Goal: Task Accomplishment & Management: Manage account settings

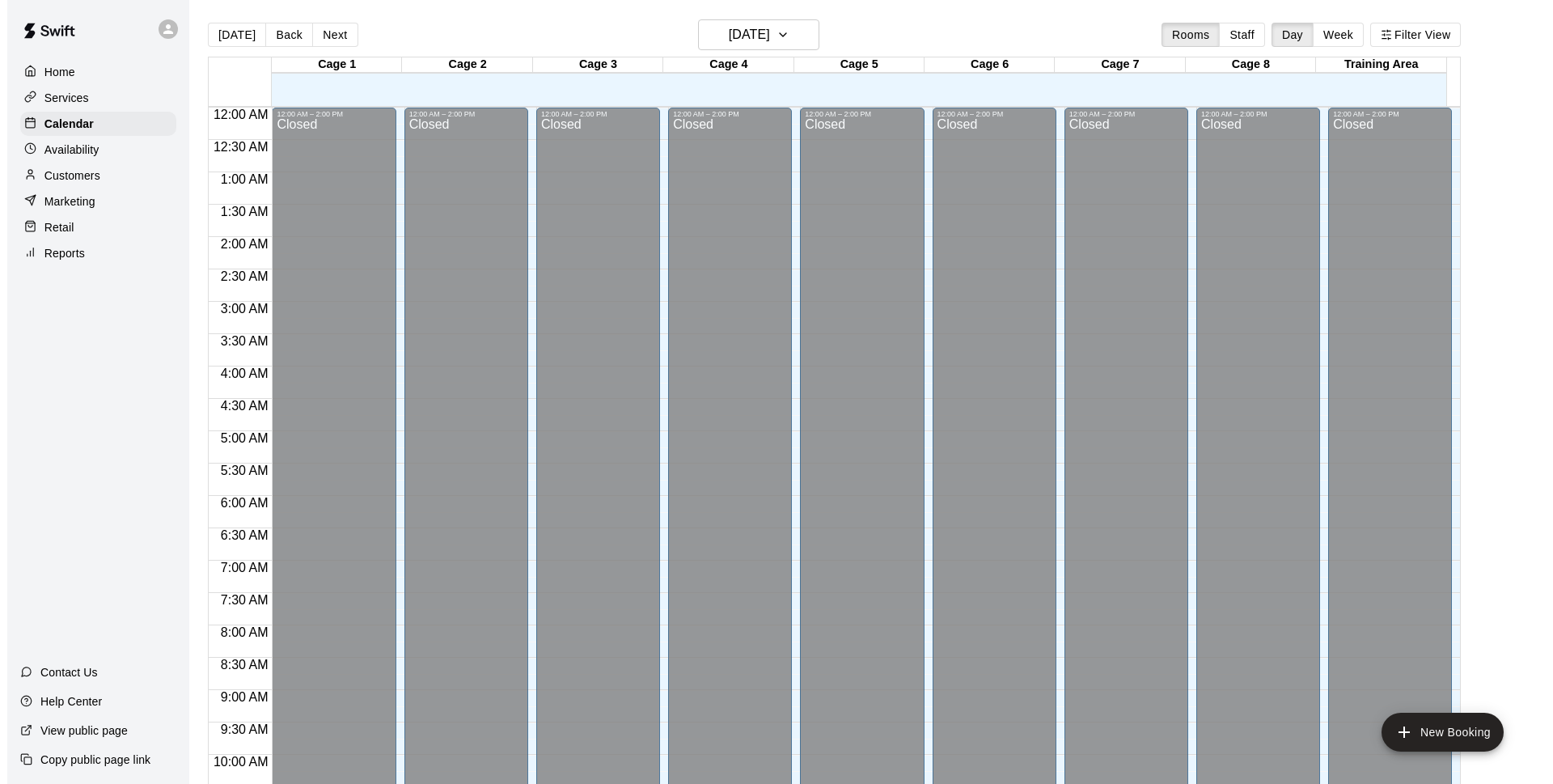
scroll to position [860, 0]
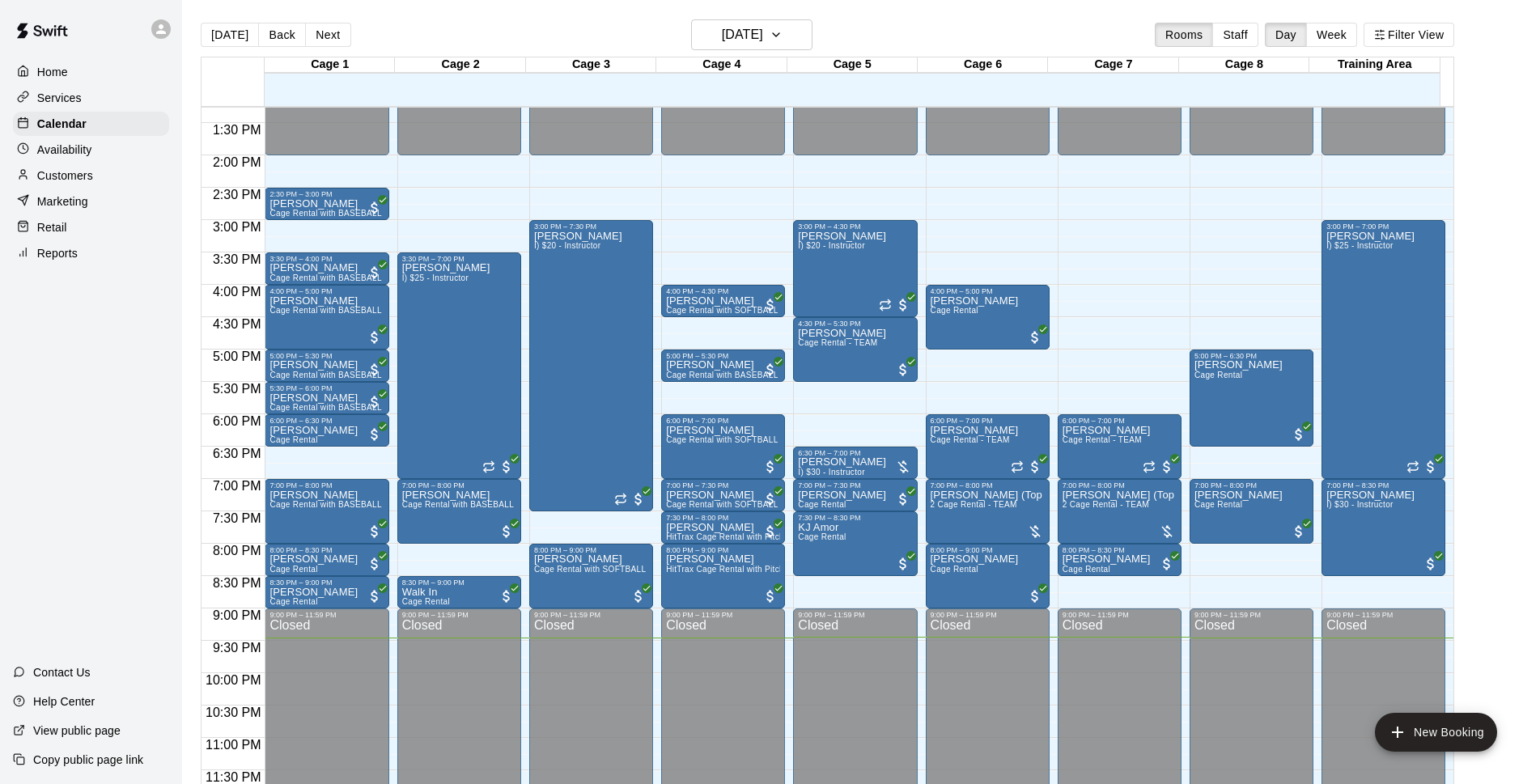
click at [993, 9] on main "[DATE] Back [DATE][DATE] Rooms Staff Day Week Filter View Cage 1 14 Thu Cage 2 …" at bounding box center [860, 405] width 1357 height 810
click at [1144, 12] on main "[DATE] Back [DATE][DATE] Rooms Staff Day Week Filter View Cage 1 14 Thu Cage 2 …" at bounding box center [860, 405] width 1357 height 810
click at [991, 503] on span "2 Cage Rental - TEAM" at bounding box center [973, 504] width 87 height 9
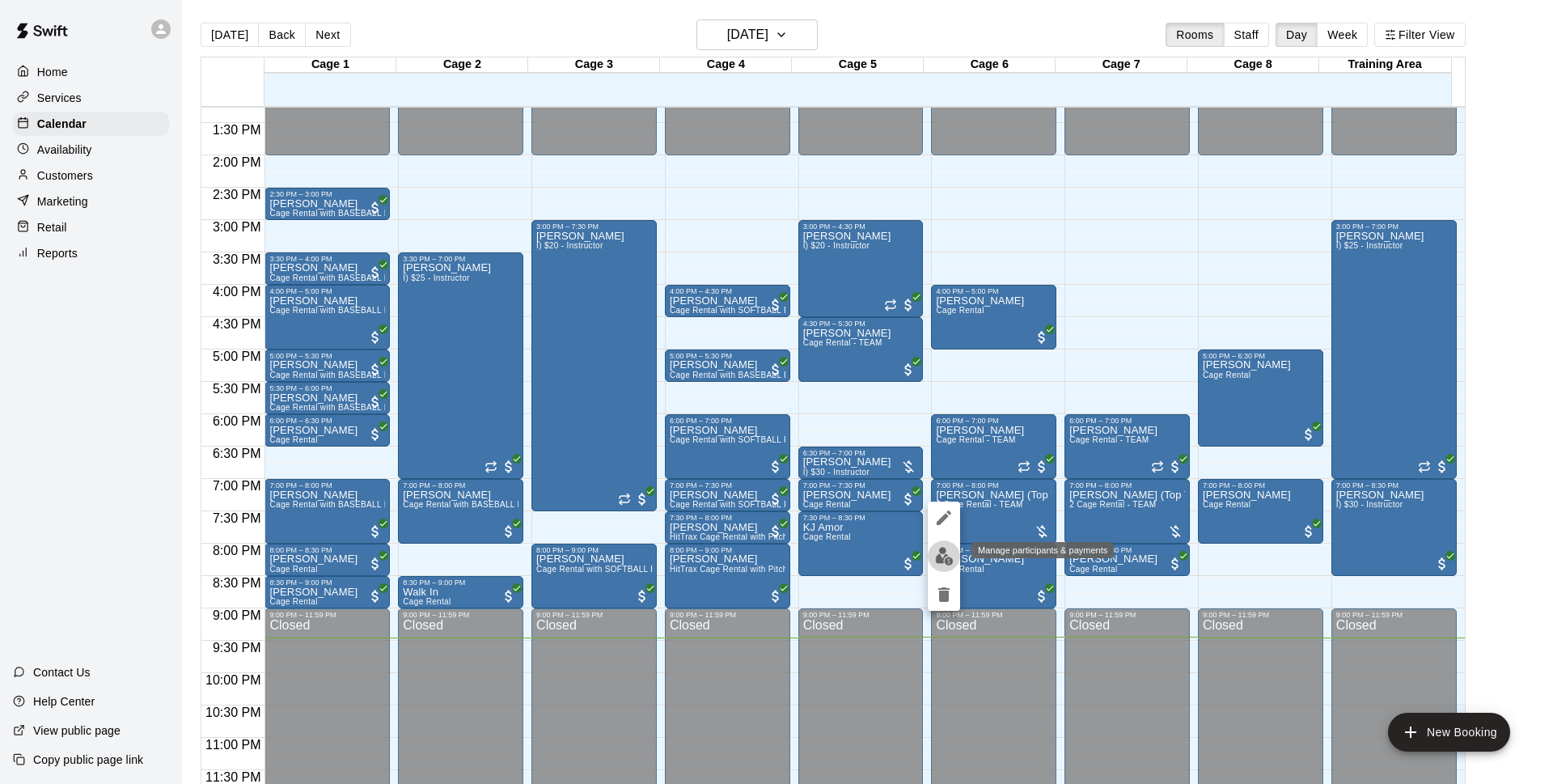
click at [942, 550] on img "edit" at bounding box center [945, 556] width 19 height 19
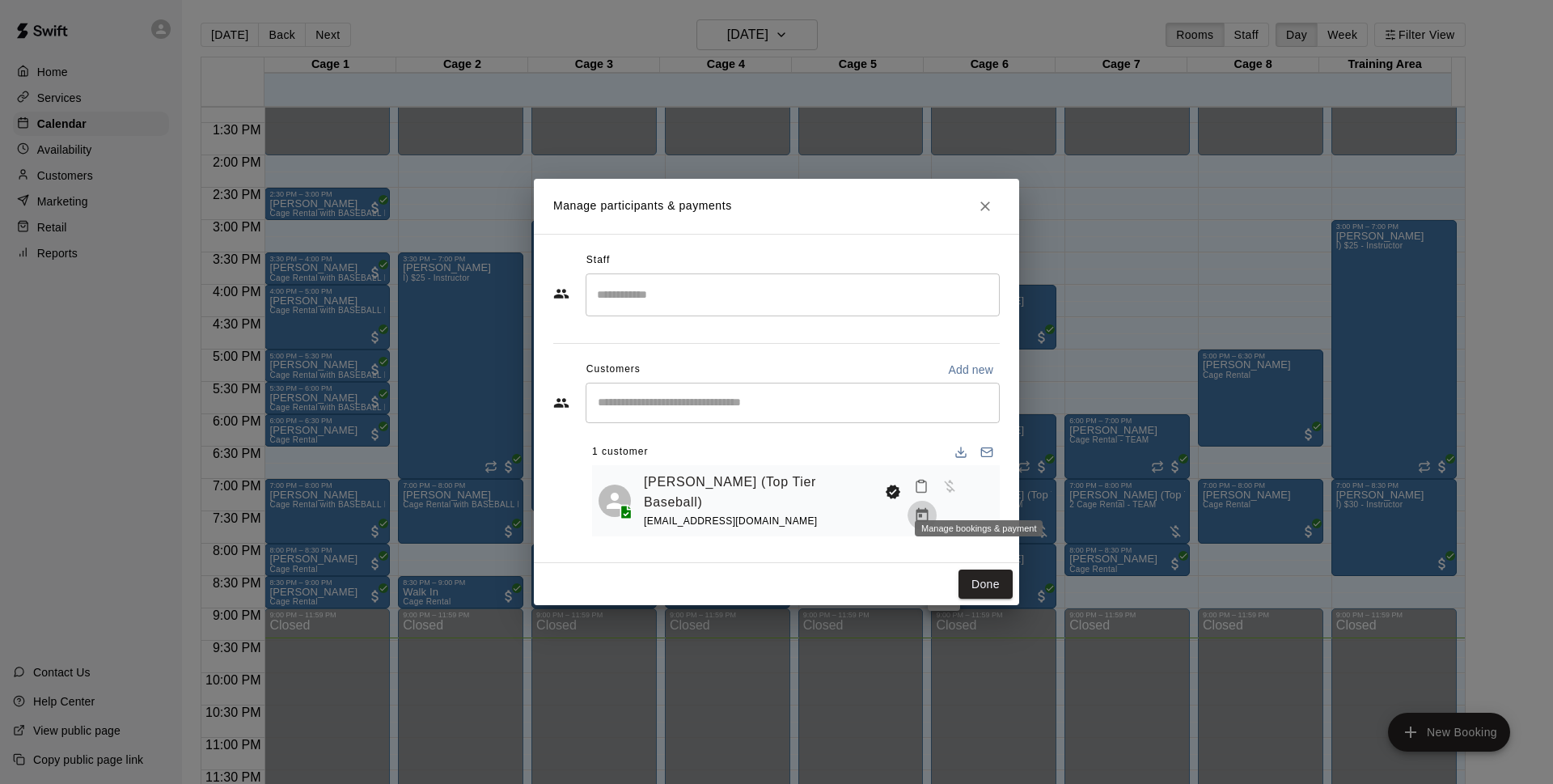
click at [930, 507] on icon "Manage bookings & payment" at bounding box center [922, 515] width 16 height 16
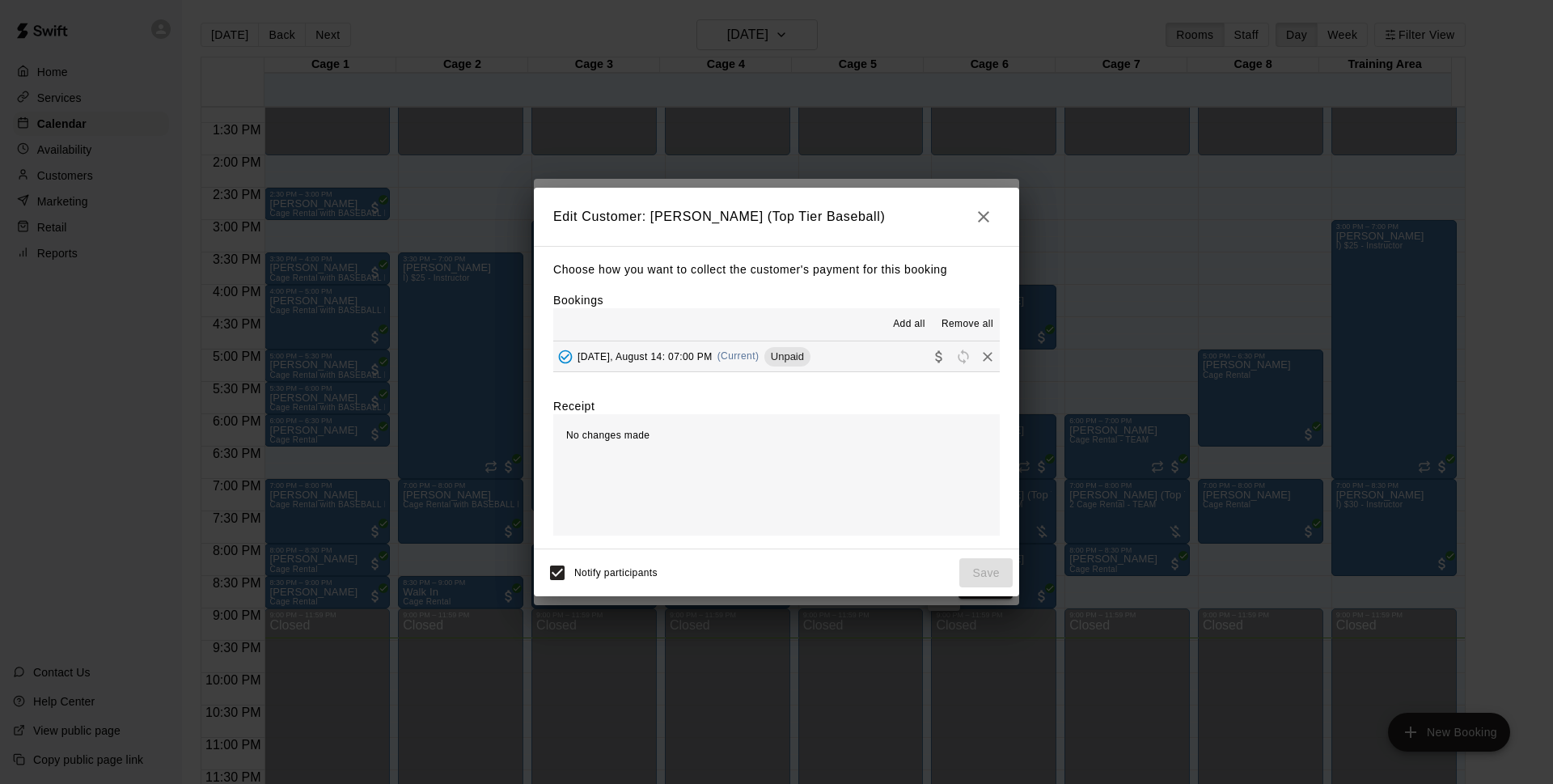
click at [842, 377] on div "Choose how you want to collect the customer's payment for this booking Bookings…" at bounding box center [776, 397] width 486 height 303
click at [876, 354] on button "[DATE], August 14: 07:00 PM (Current) Unpaid" at bounding box center [776, 355] width 447 height 29
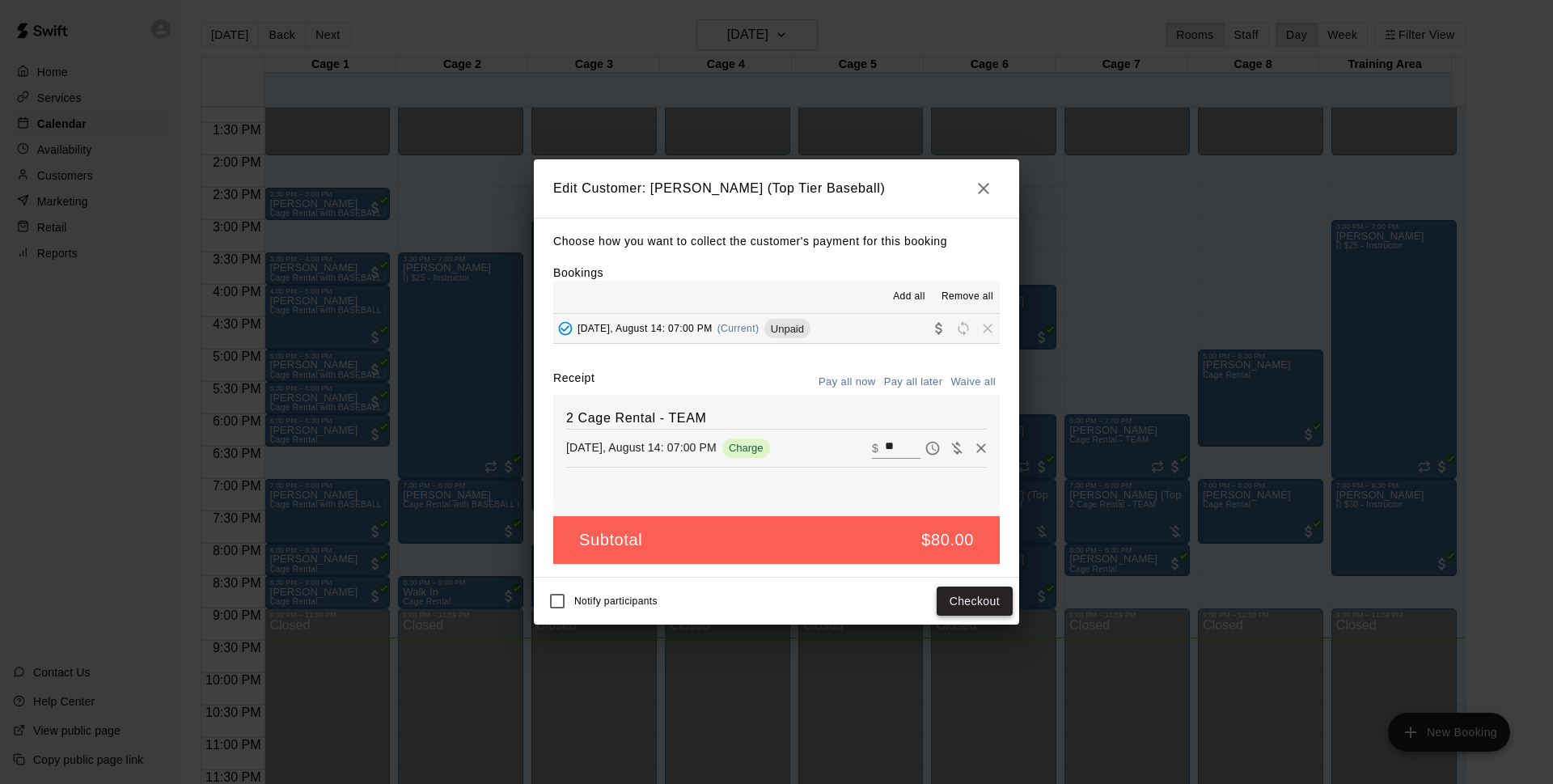
click at [986, 599] on button "Checkout" at bounding box center [975, 601] width 76 height 29
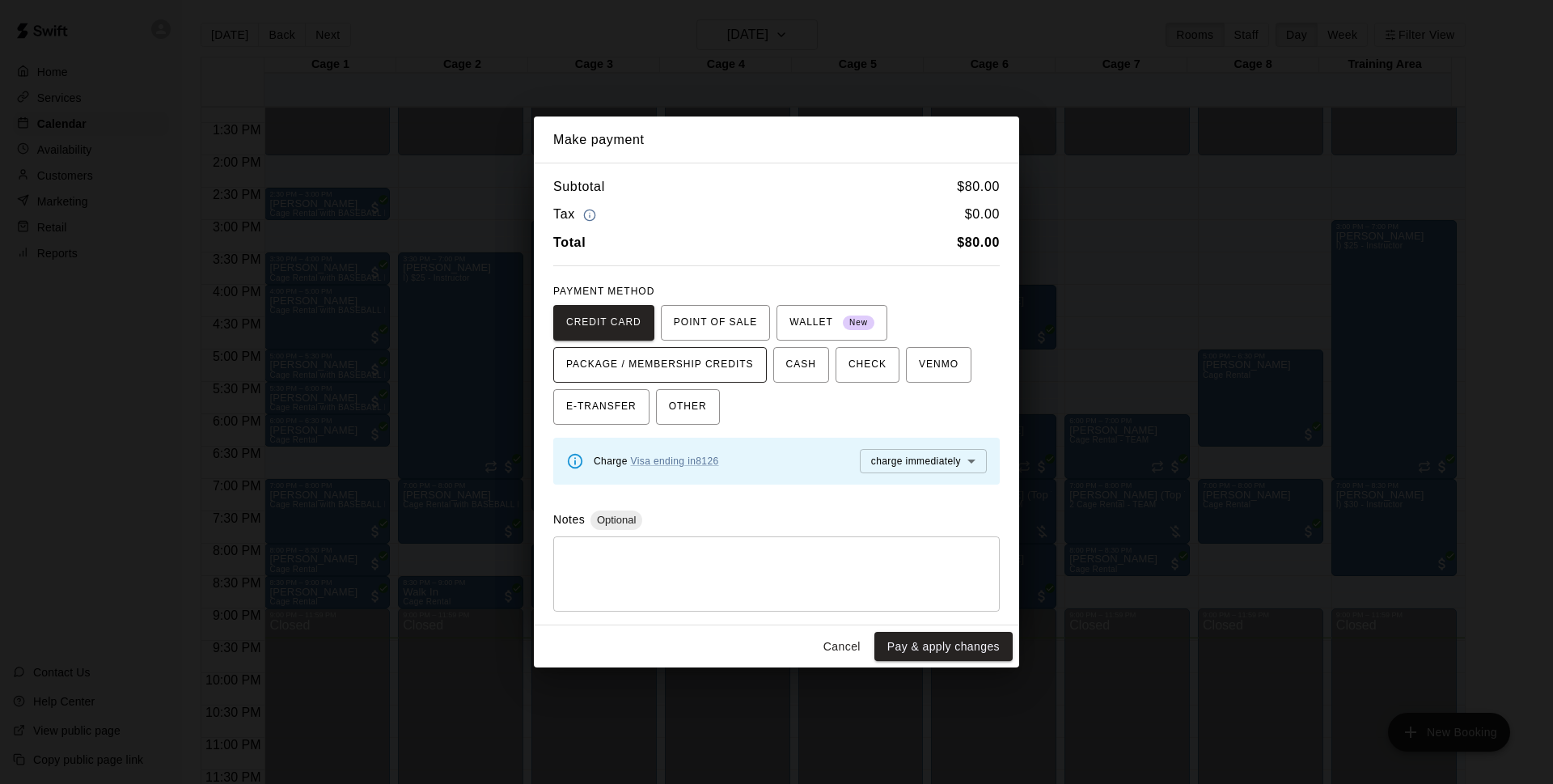
click at [731, 360] on span "PACKAGE / MEMBERSHIP CREDITS" at bounding box center [660, 364] width 187 height 26
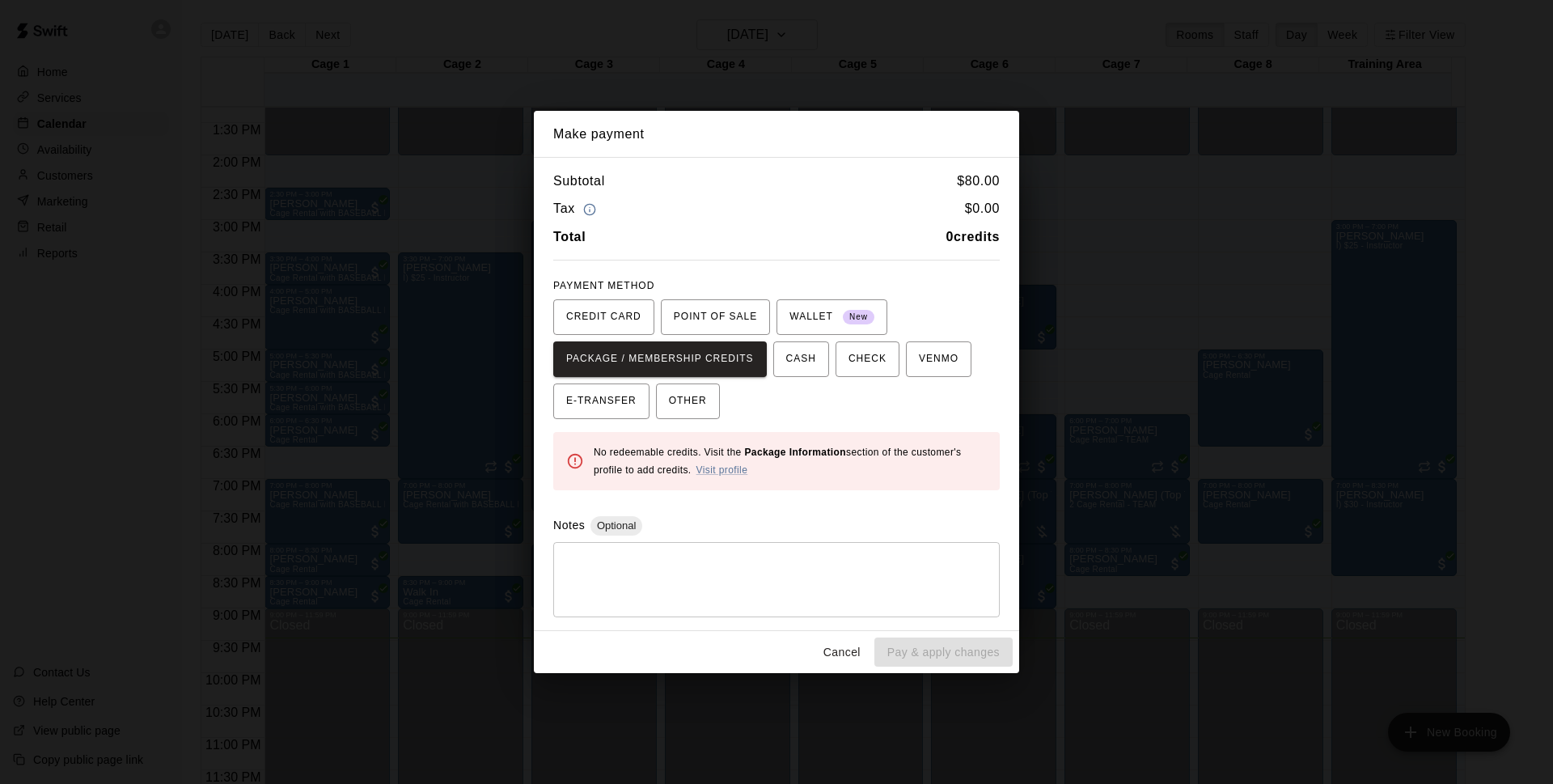
click at [850, 649] on button "Cancel" at bounding box center [842, 652] width 51 height 29
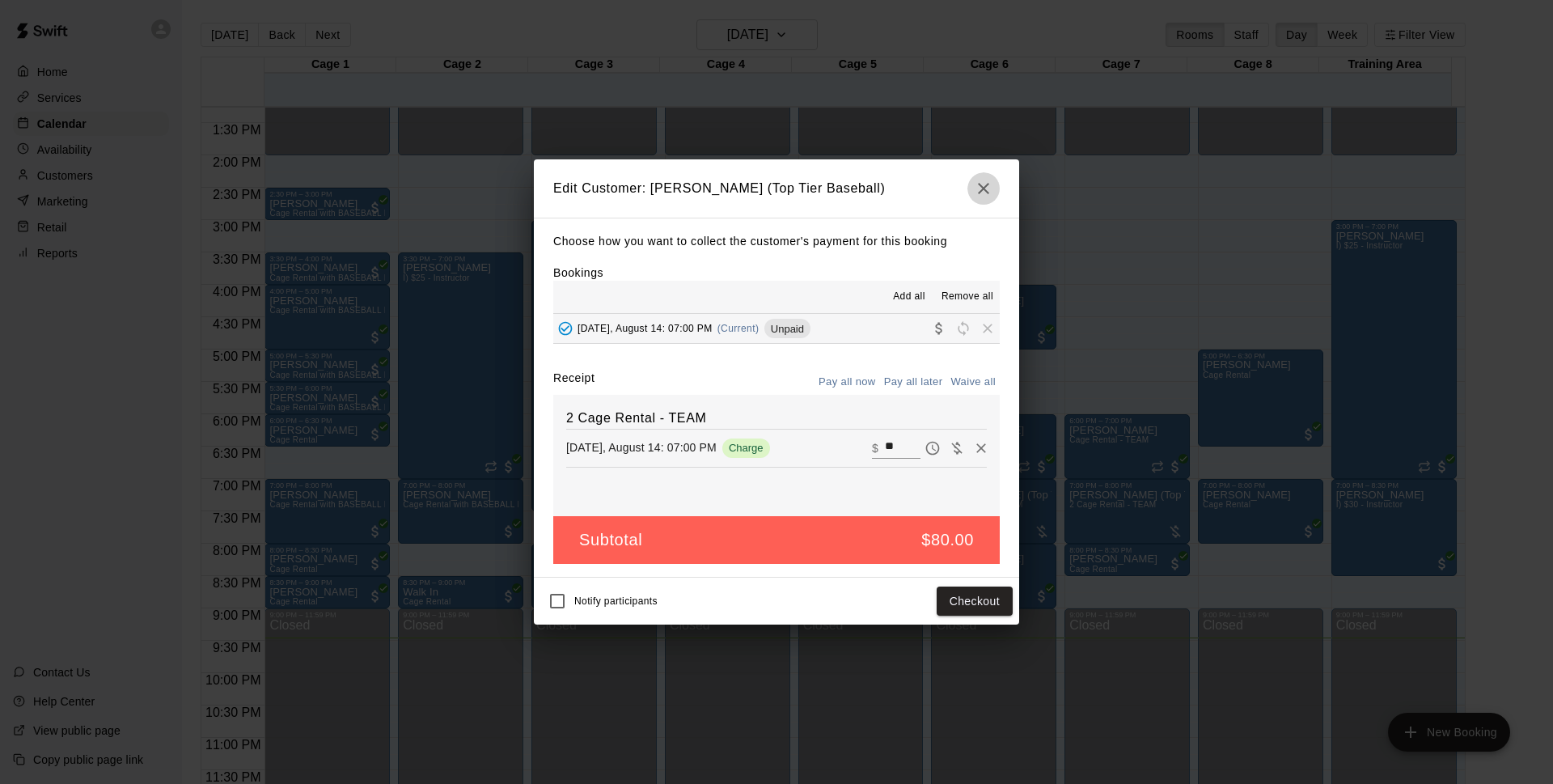
click at [986, 194] on icon "button" at bounding box center [984, 188] width 19 height 19
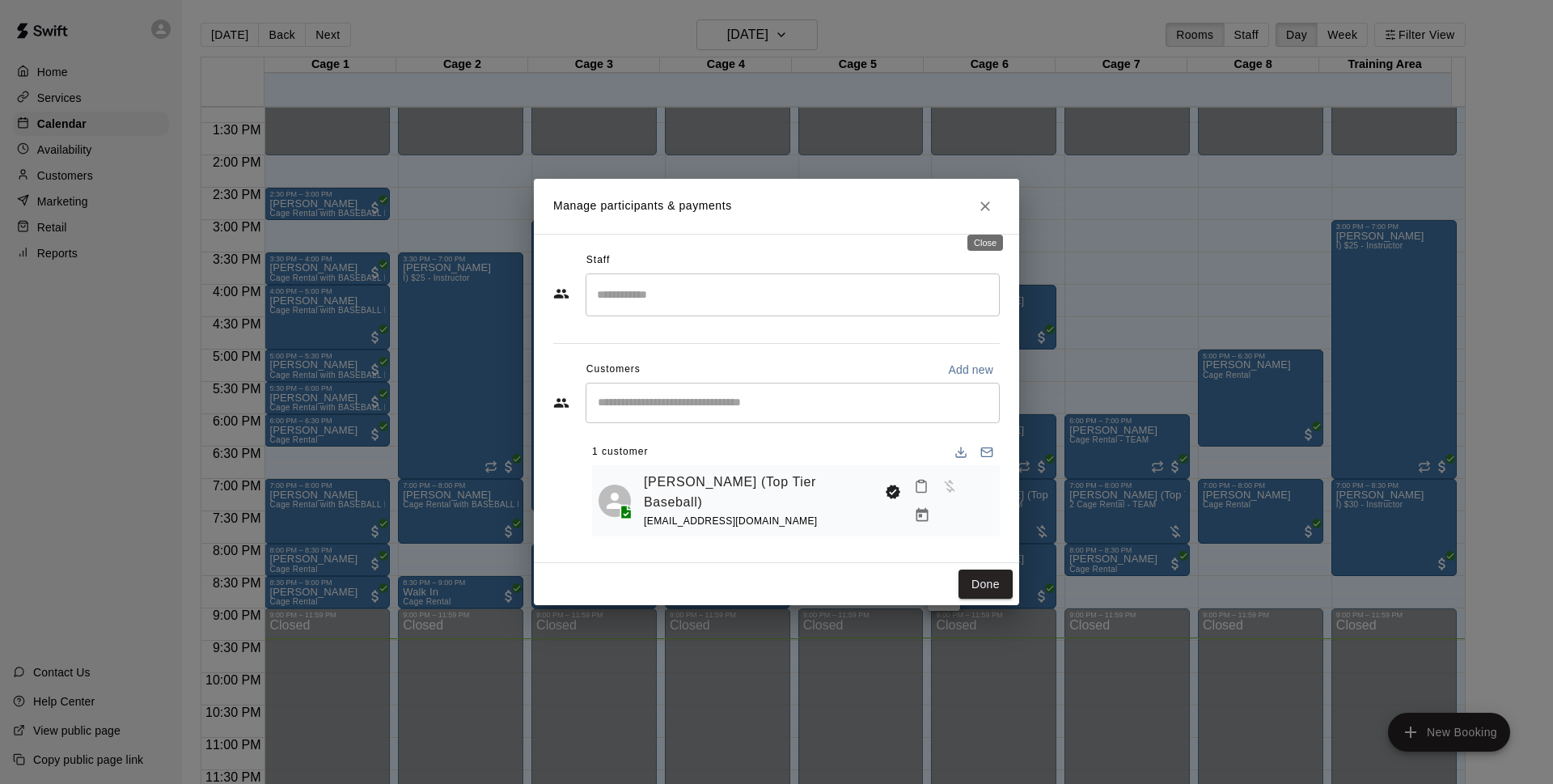
click at [989, 209] on icon "Close" at bounding box center [985, 206] width 16 height 16
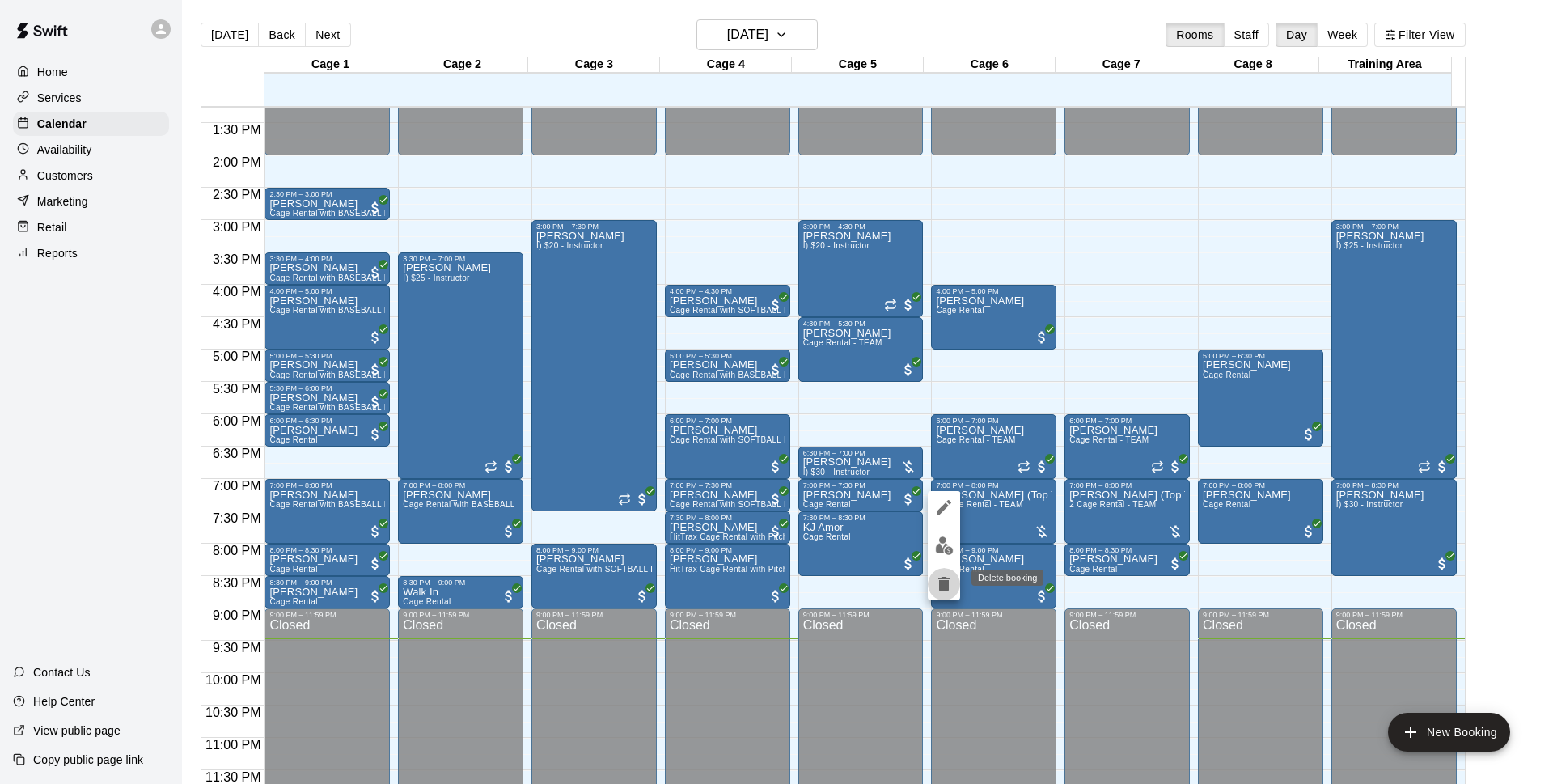
click at [950, 582] on icon "delete" at bounding box center [944, 583] width 19 height 19
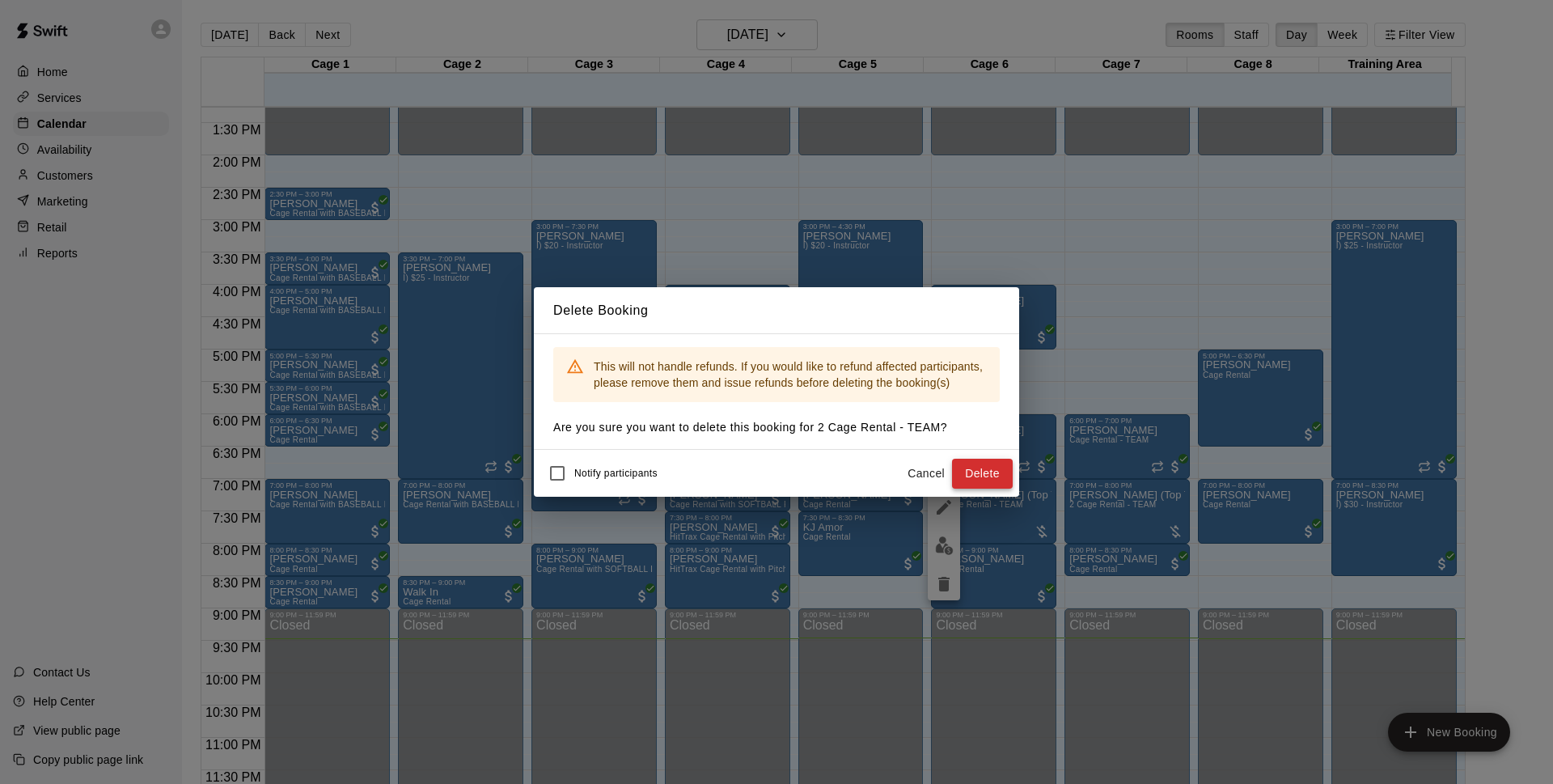
click at [977, 468] on button "Delete" at bounding box center [983, 473] width 61 height 29
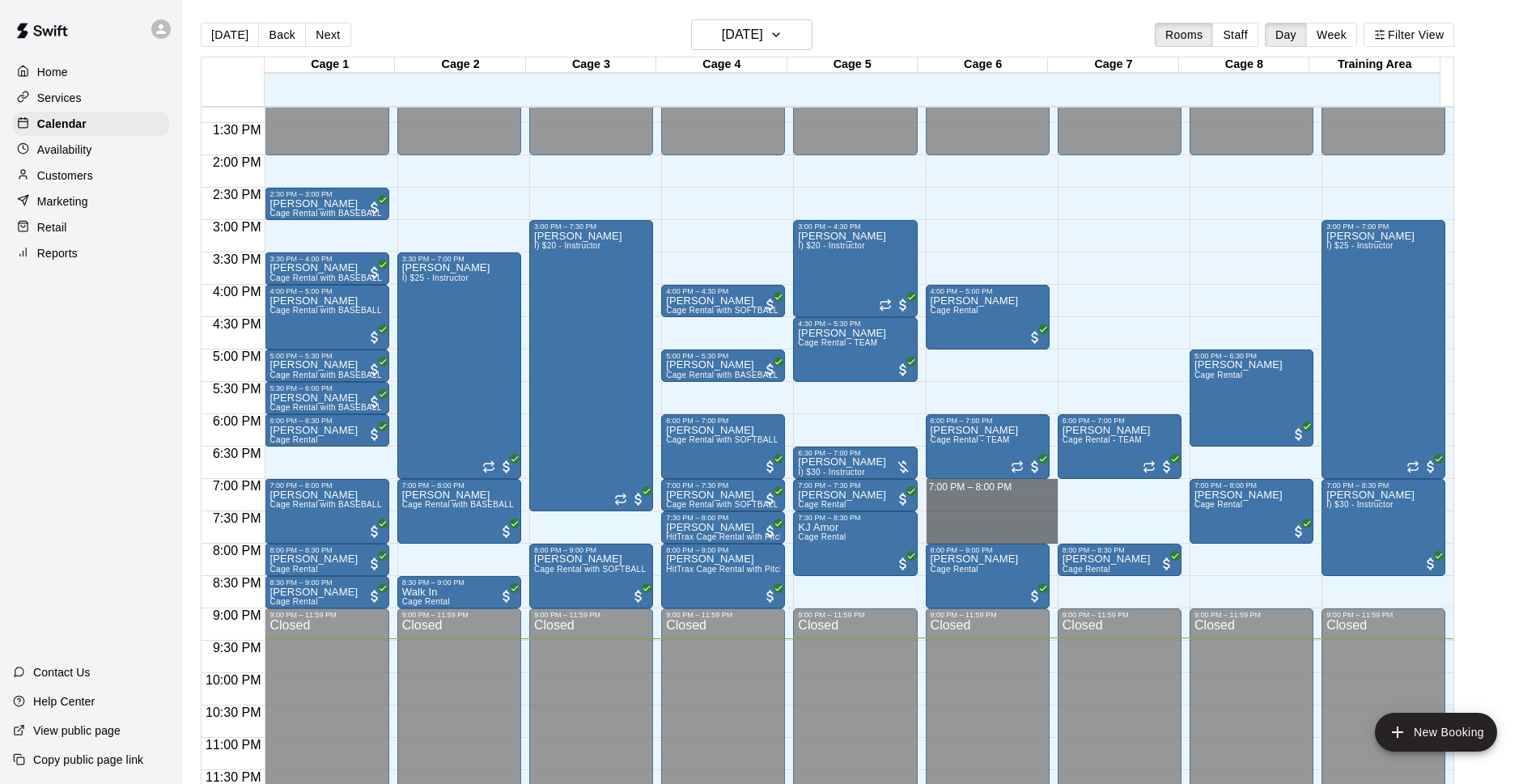
drag, startPoint x: 1017, startPoint y: 481, endPoint x: 1011, endPoint y: 529, distance: 48.4
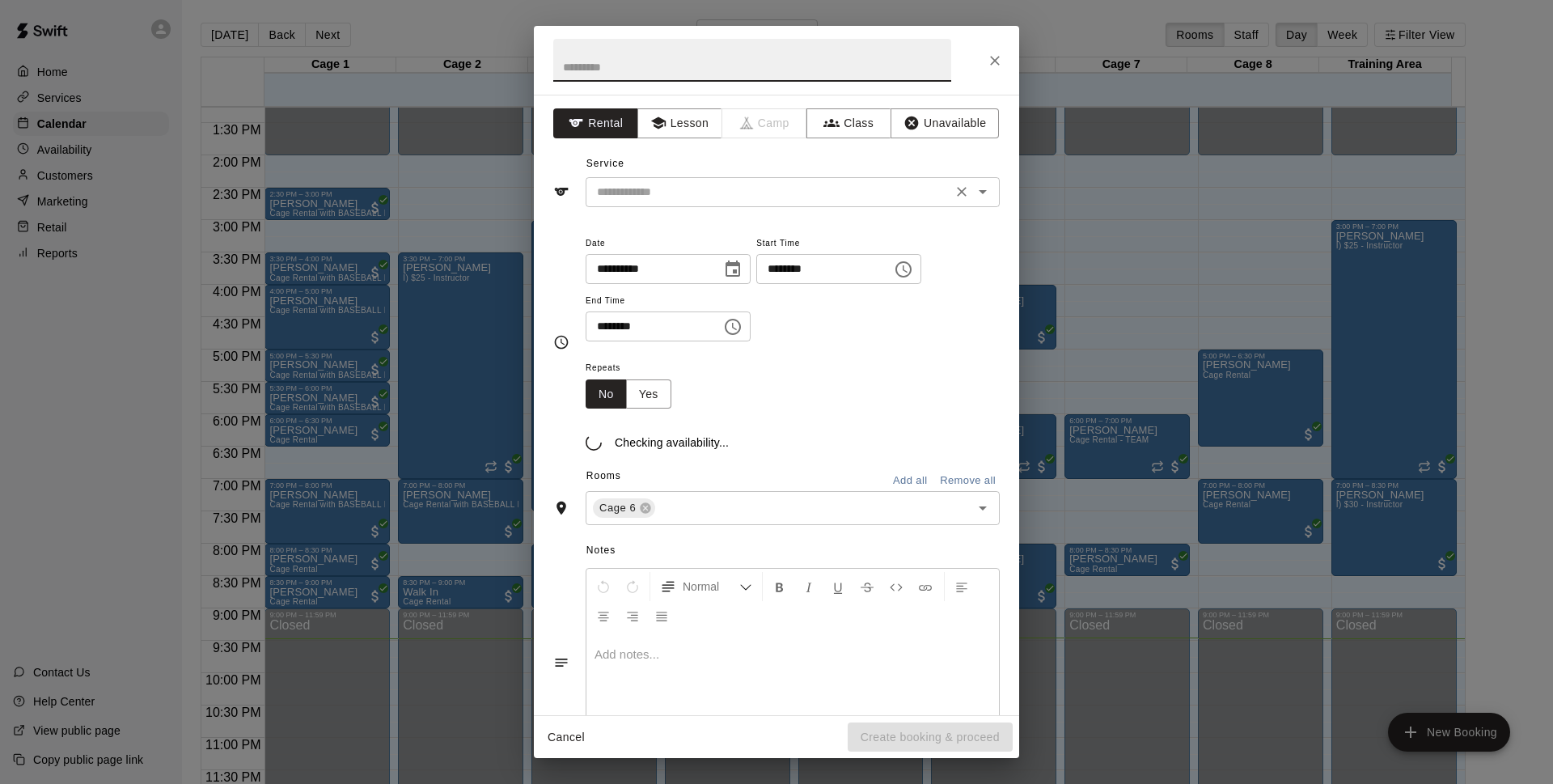
click at [731, 182] on input "text" at bounding box center [768, 191] width 356 height 20
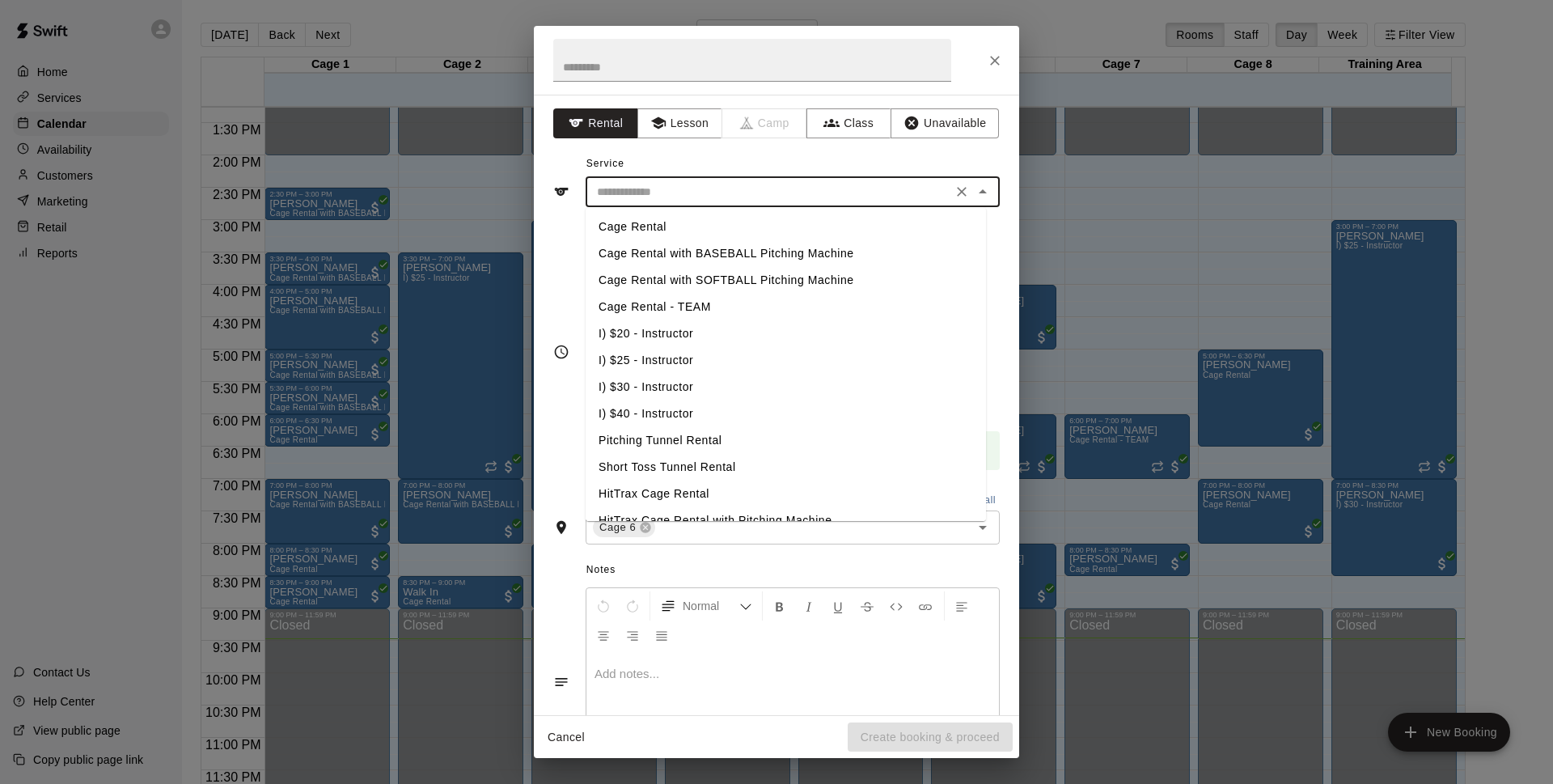
click at [665, 298] on li "Cage Rental - TEAM" at bounding box center [785, 307] width 400 height 27
type input "**********"
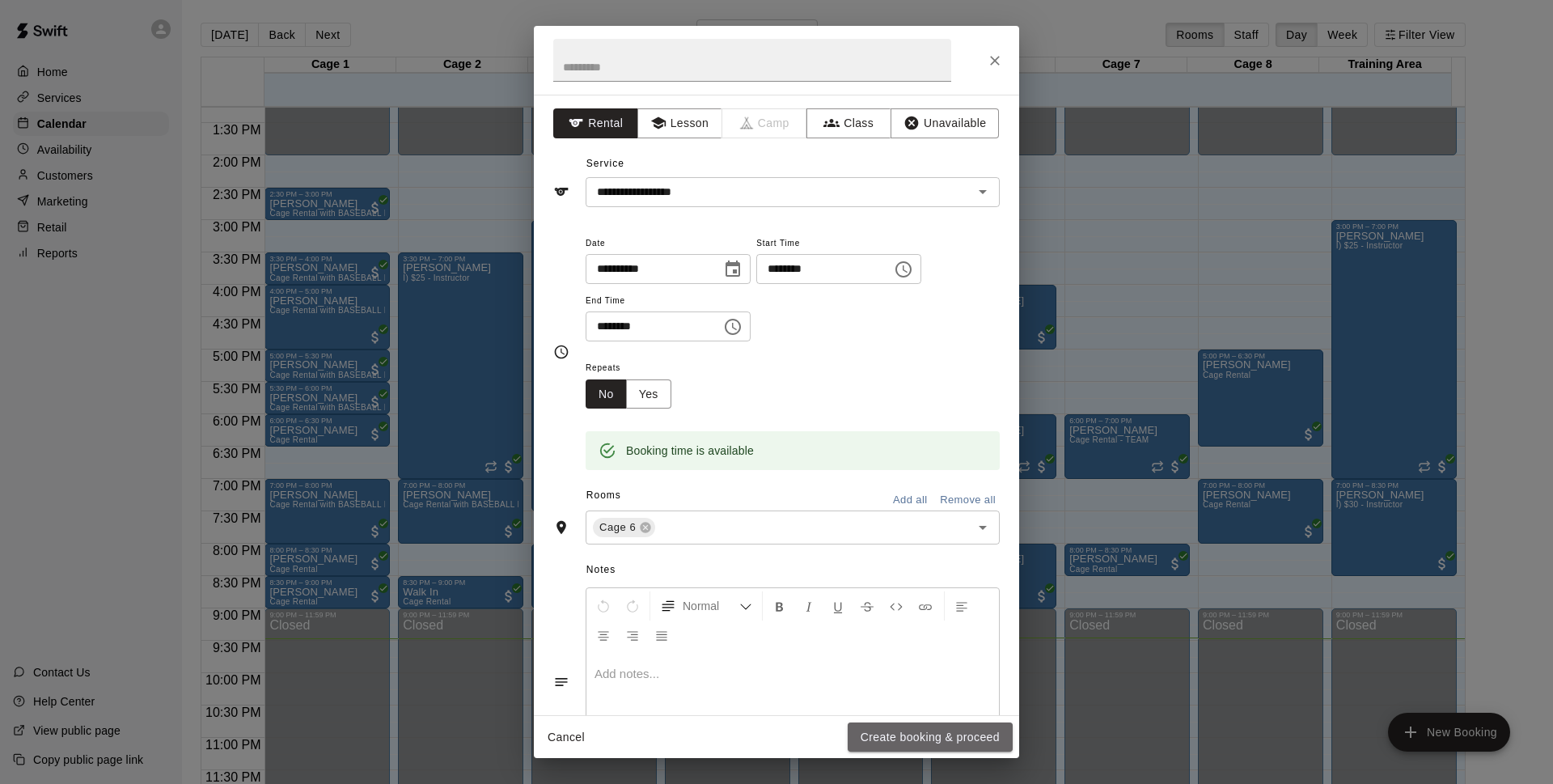
drag, startPoint x: 889, startPoint y: 733, endPoint x: 1204, endPoint y: 183, distance: 633.8
click at [891, 733] on button "Create booking & proceed" at bounding box center [930, 736] width 165 height 29
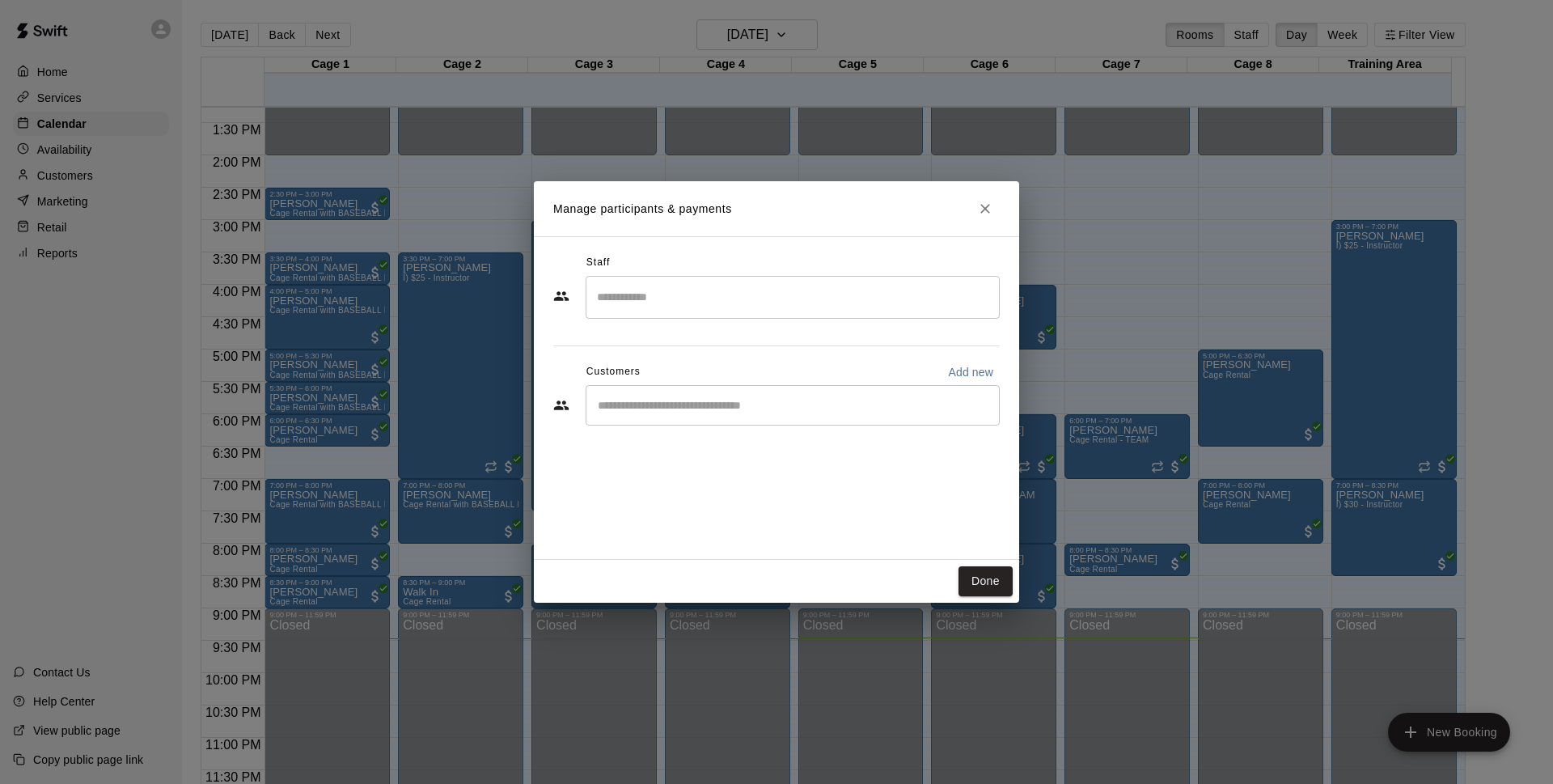
click at [817, 417] on div "​" at bounding box center [793, 405] width 414 height 41
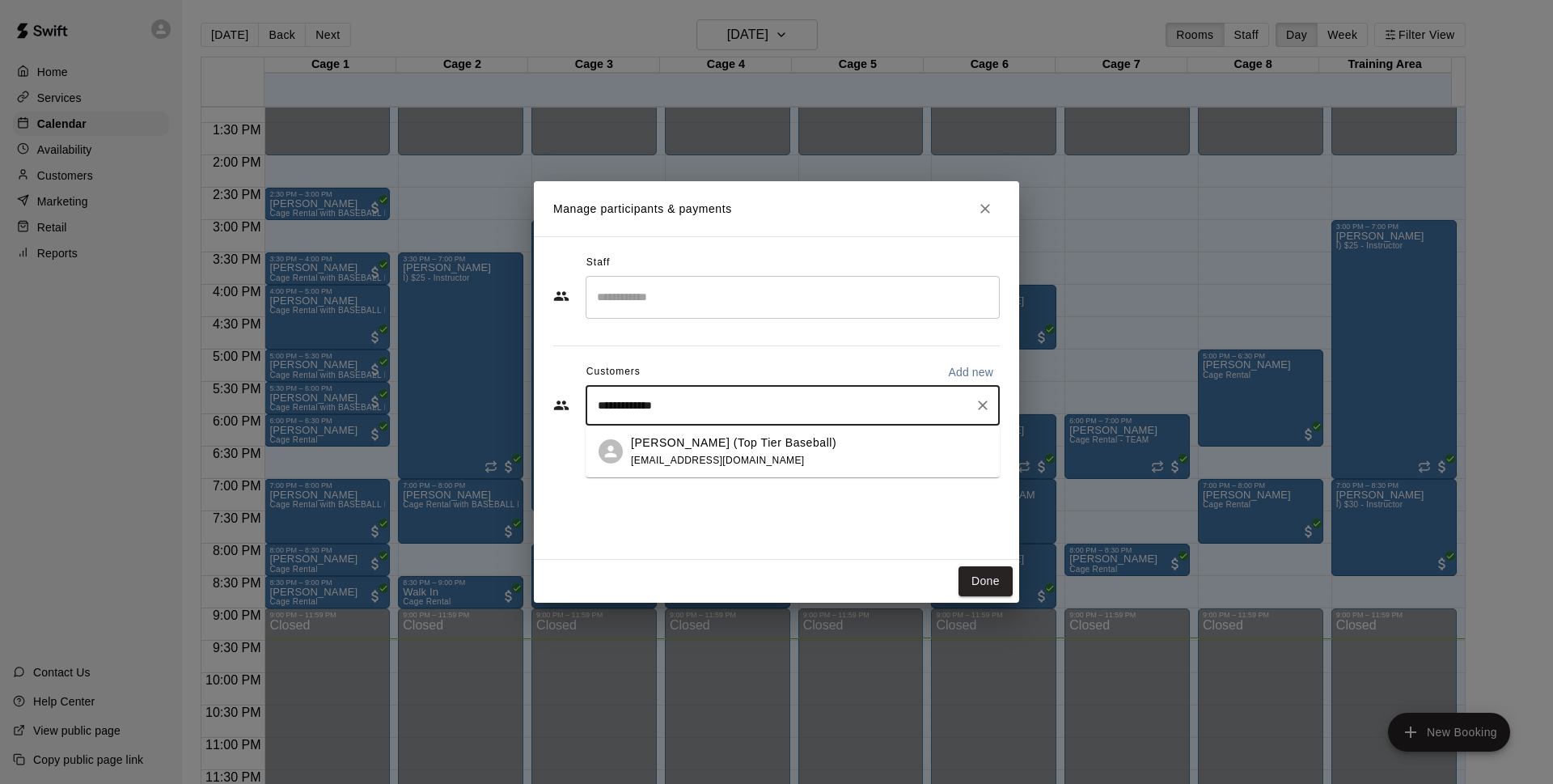
type input "**********"
click at [834, 462] on div "[PERSON_NAME] (Top Tier Baseball) [EMAIL_ADDRESS][DOMAIN_NAME]" at bounding box center [809, 451] width 355 height 35
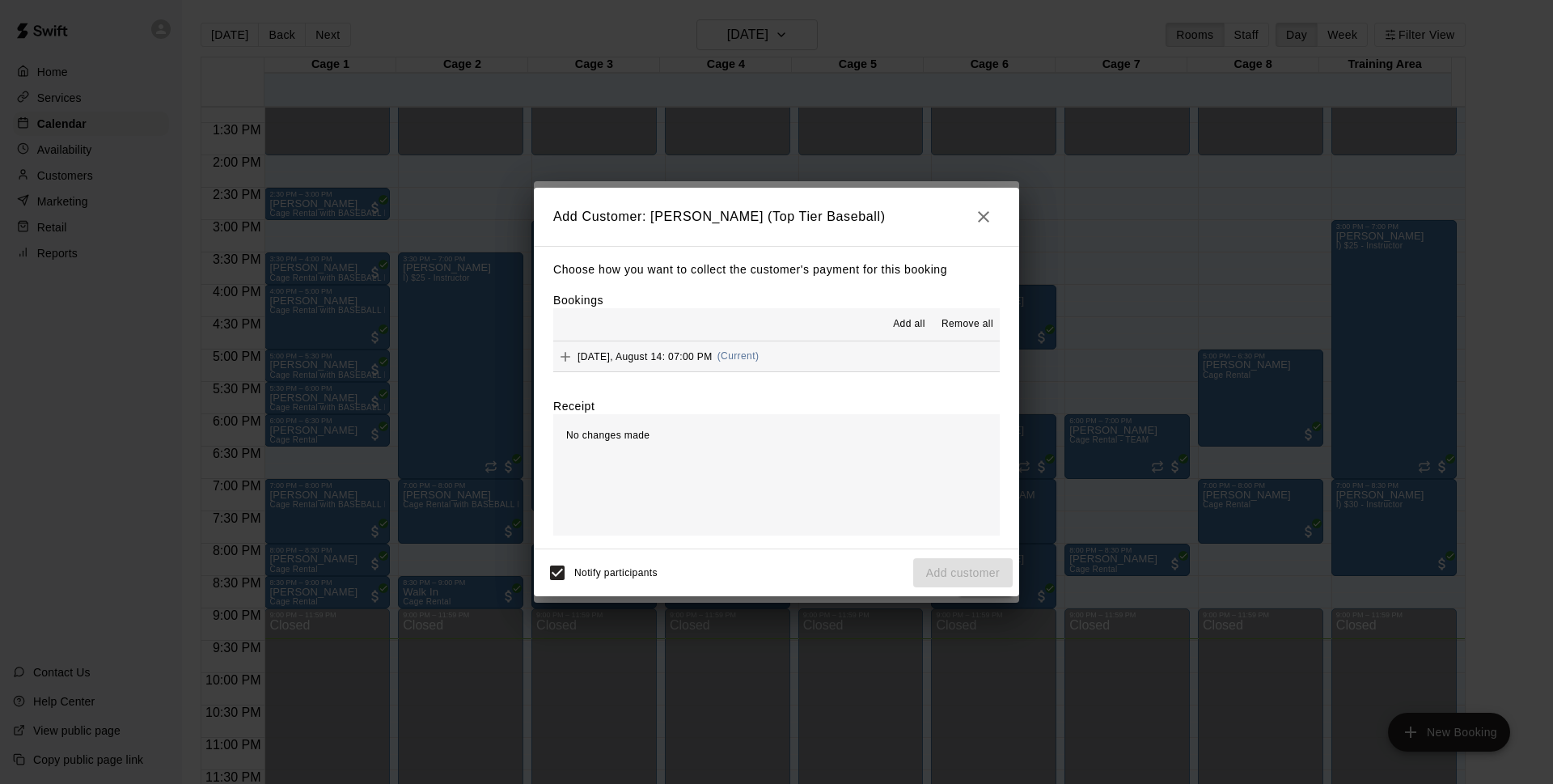
click at [785, 355] on button "[DATE], August 14: 07:00 PM (Current)" at bounding box center [776, 355] width 447 height 29
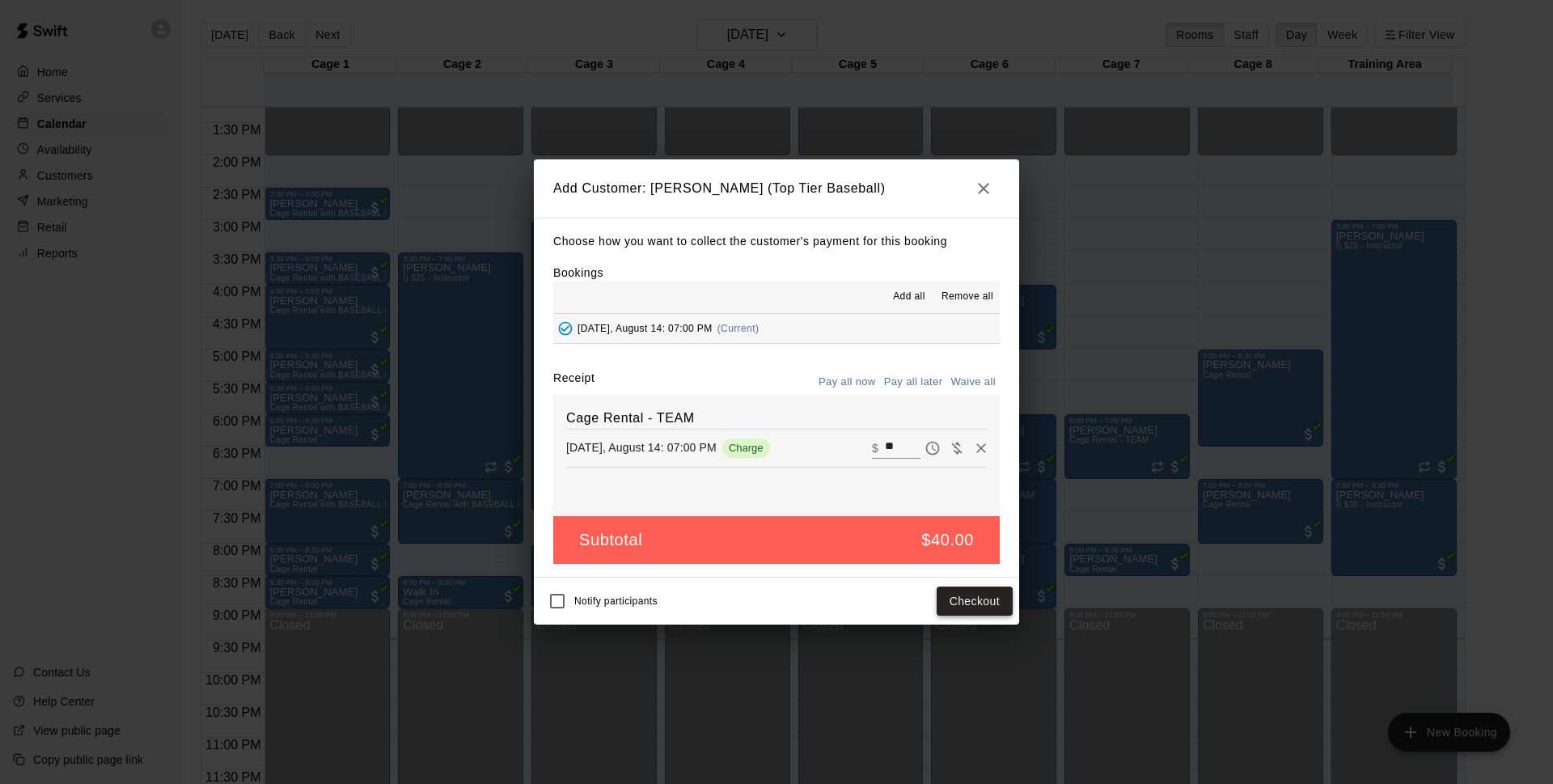
click at [952, 607] on button "Checkout" at bounding box center [975, 601] width 76 height 29
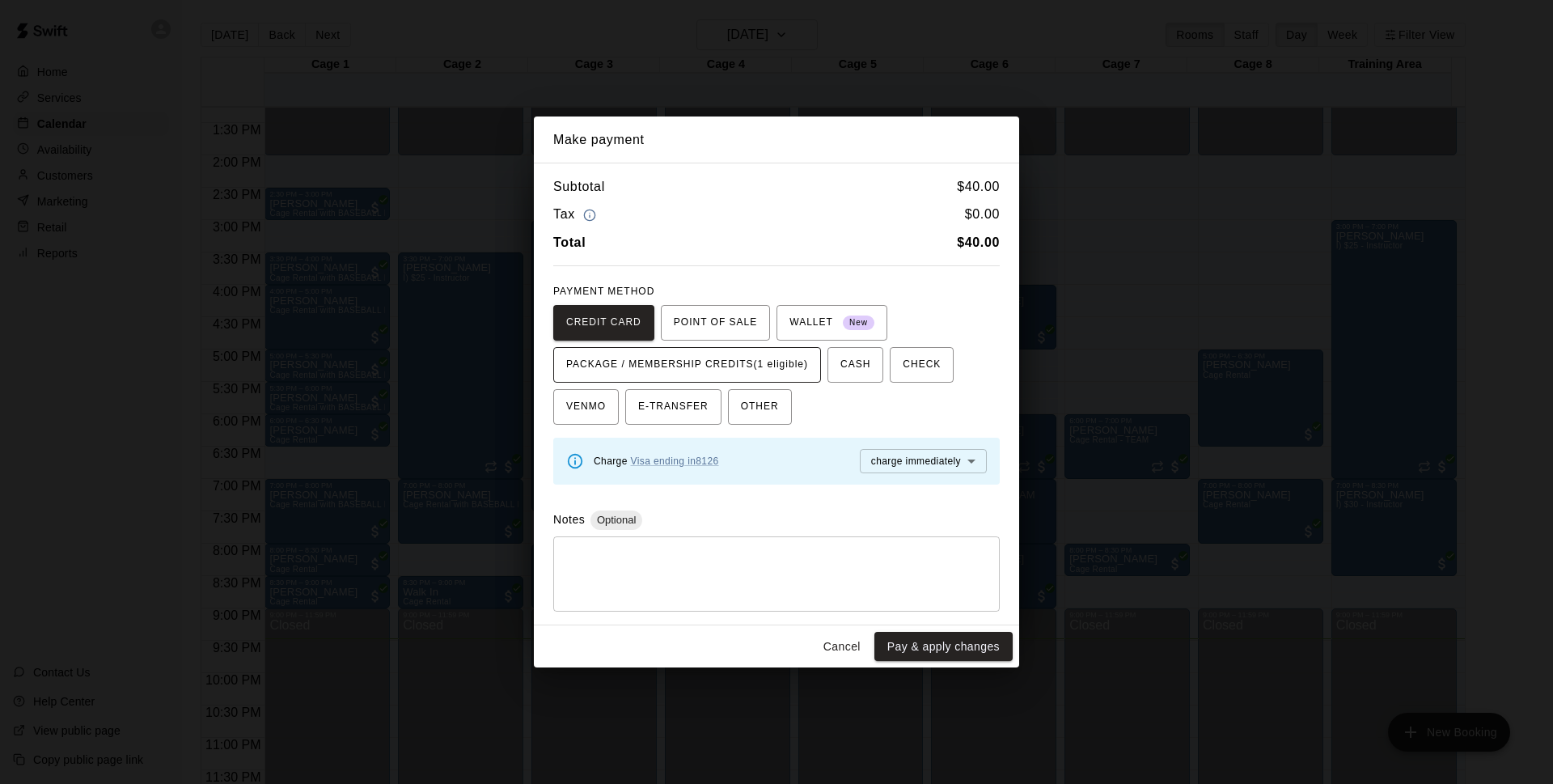
click at [629, 363] on span "PACKAGE / MEMBERSHIP CREDITS (1 eligible)" at bounding box center [687, 364] width 241 height 26
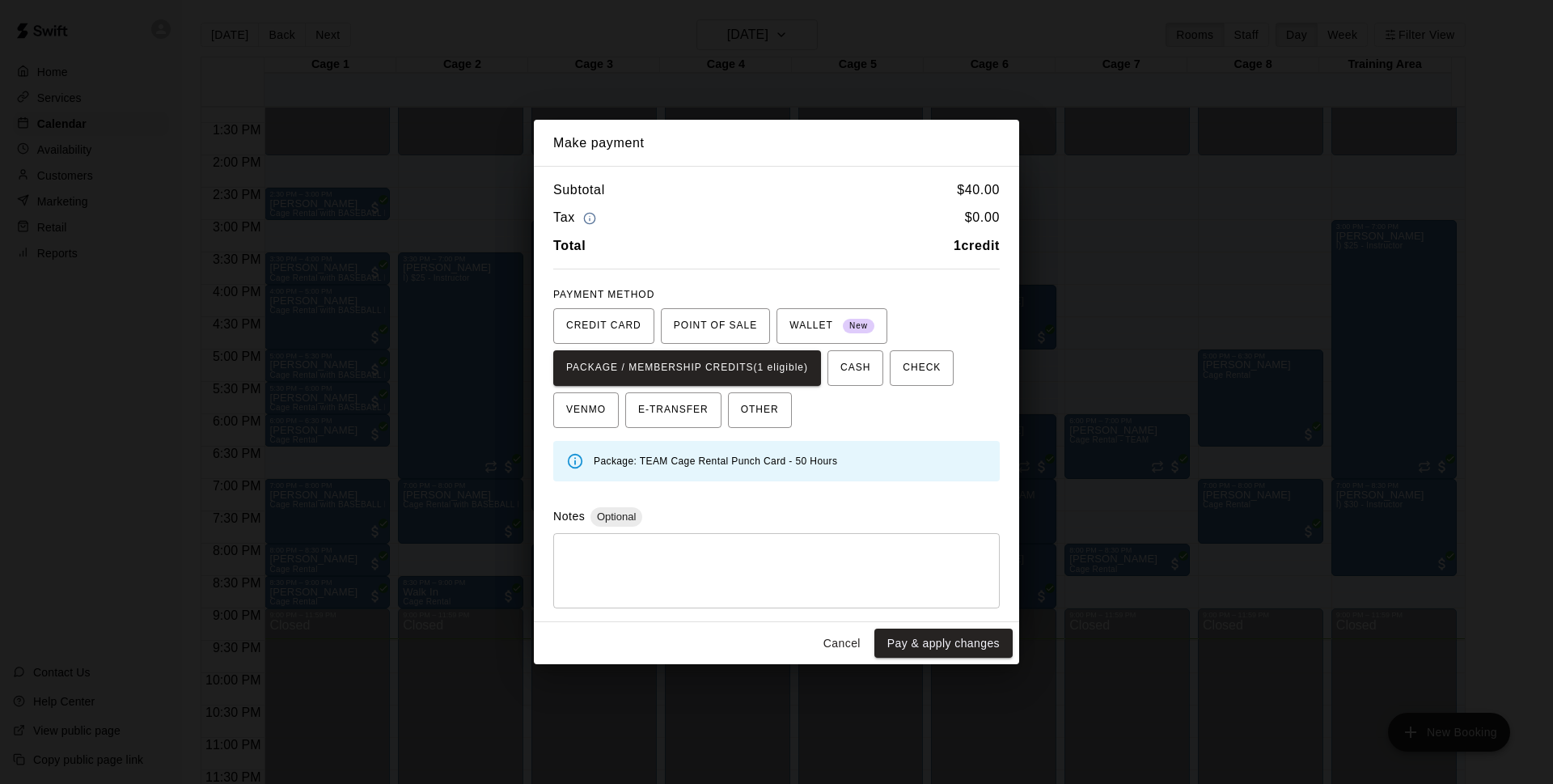
click at [896, 648] on button "Pay & apply changes" at bounding box center [944, 642] width 139 height 29
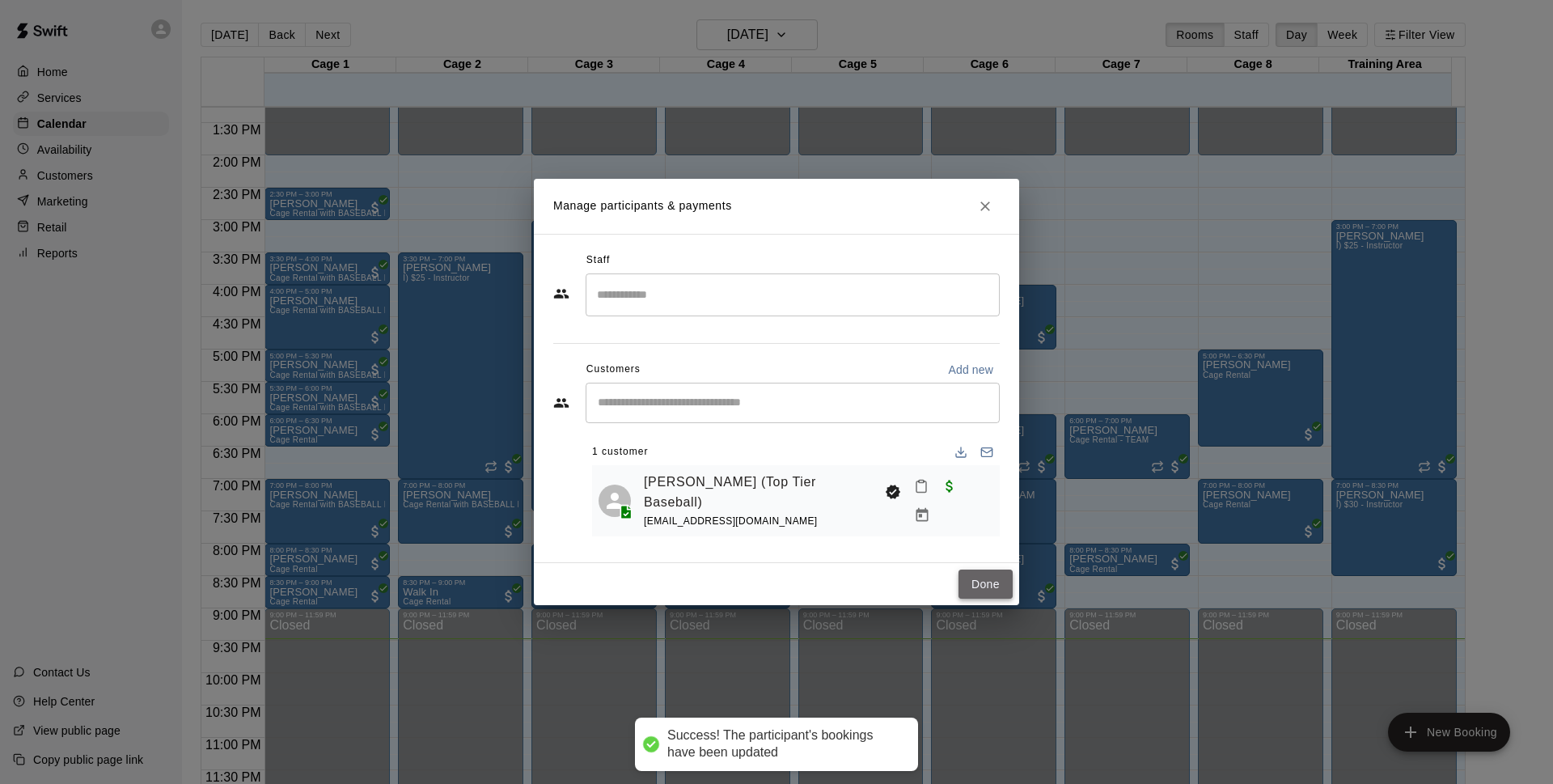
click at [992, 581] on button "Done" at bounding box center [986, 583] width 54 height 29
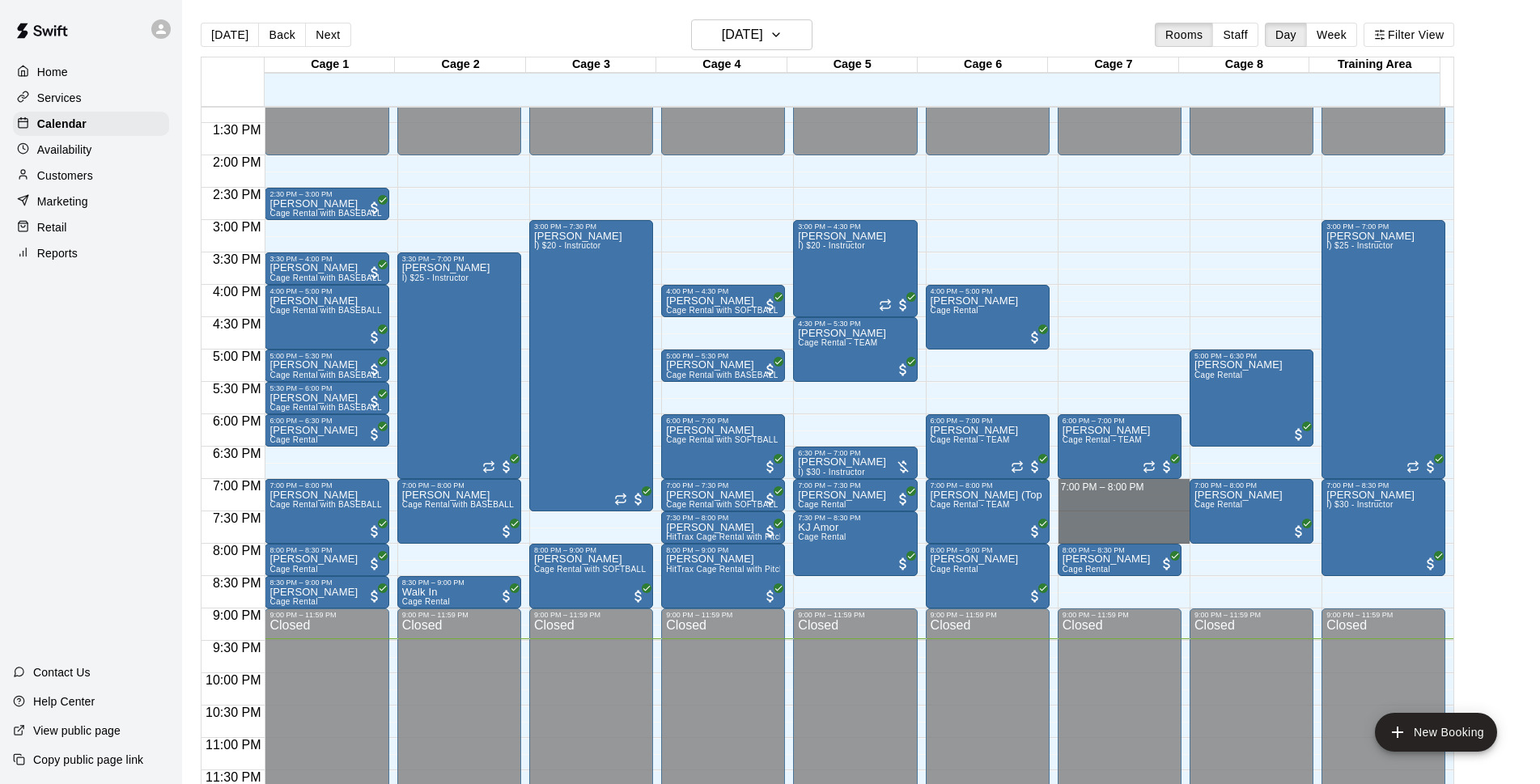
drag, startPoint x: 1077, startPoint y: 485, endPoint x: 1082, endPoint y: 529, distance: 44.3
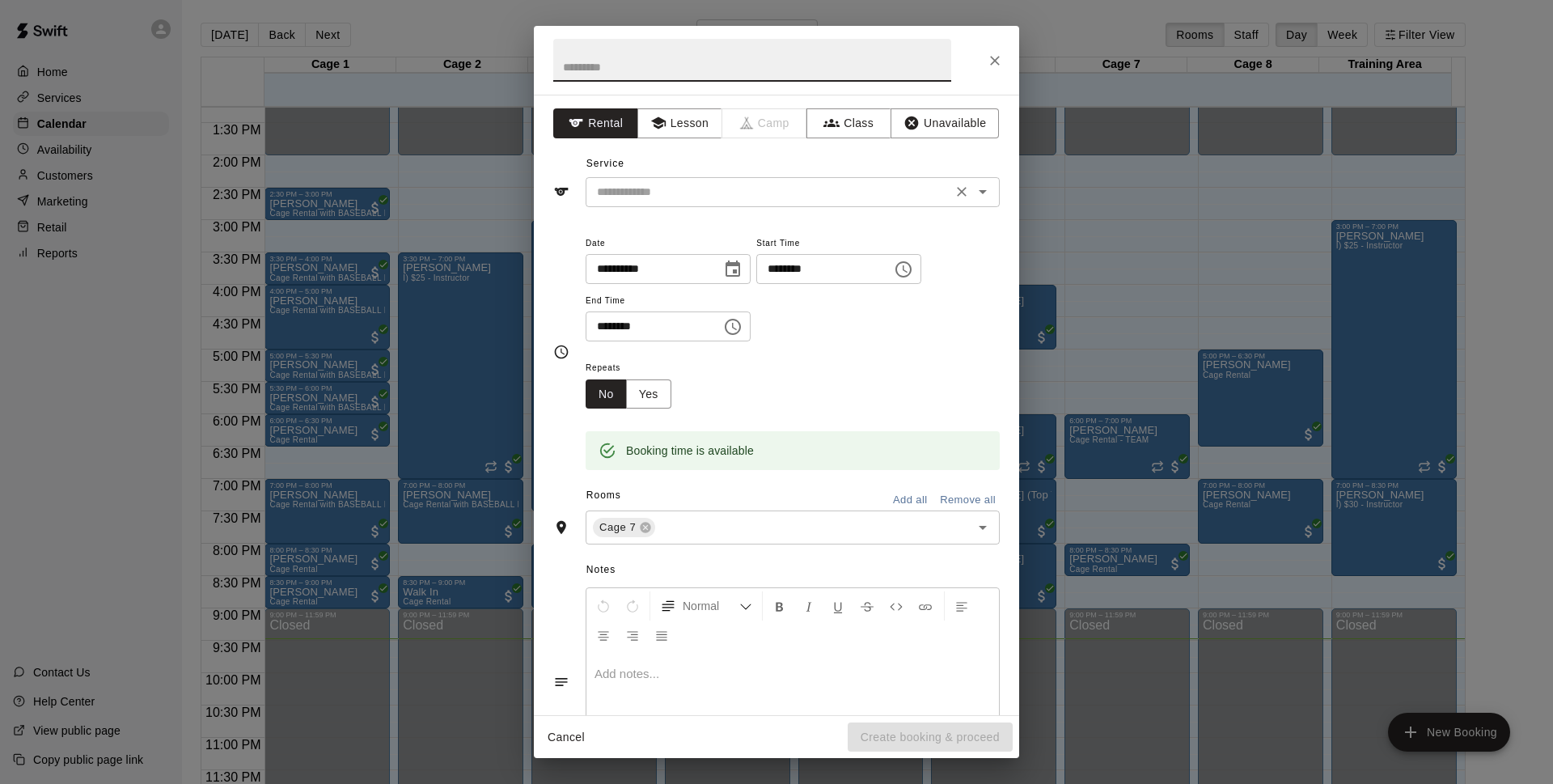
click at [605, 193] on input "text" at bounding box center [768, 191] width 356 height 20
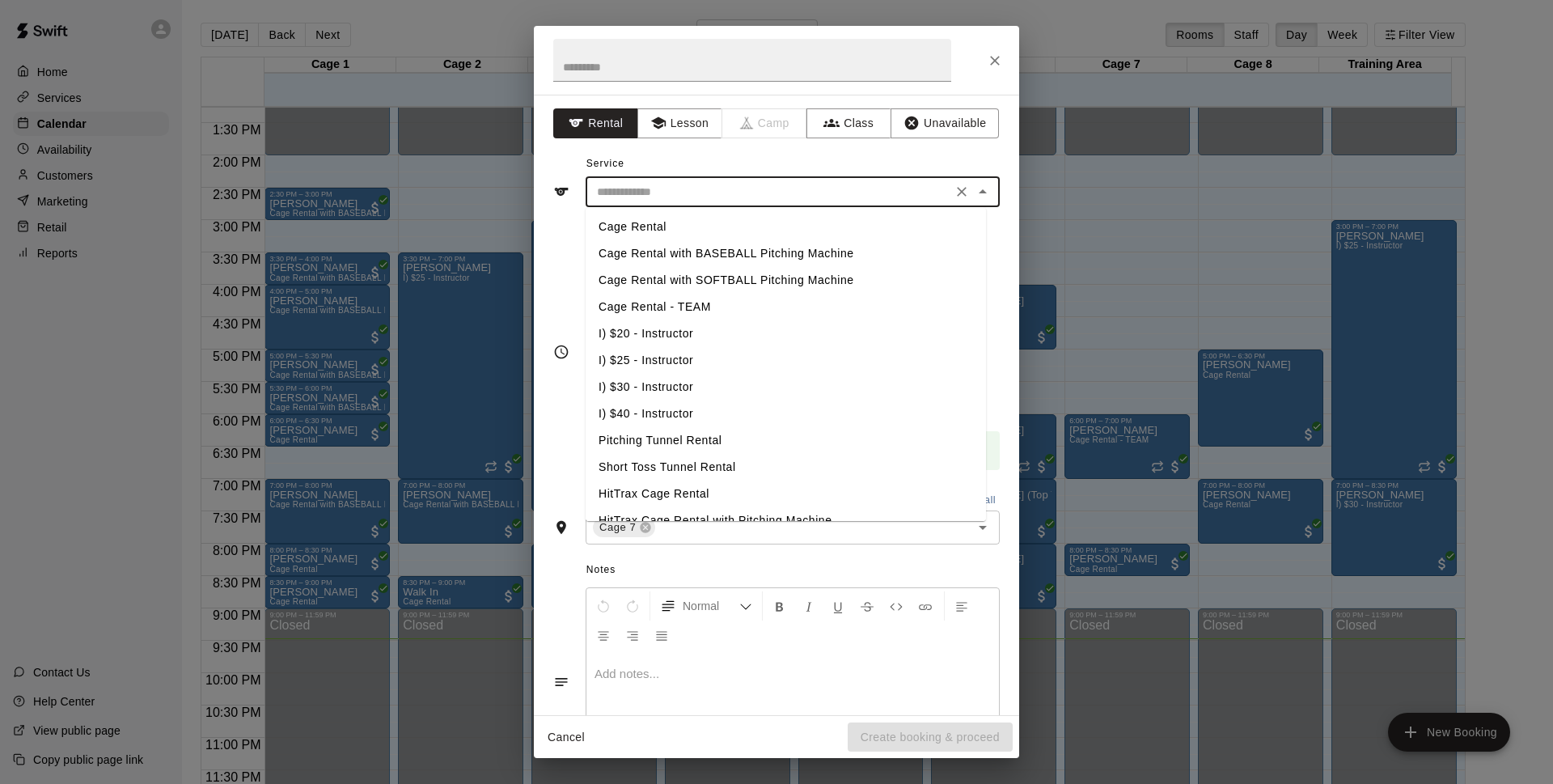
click at [680, 313] on li "Cage Rental - TEAM" at bounding box center [785, 307] width 400 height 27
type input "**********"
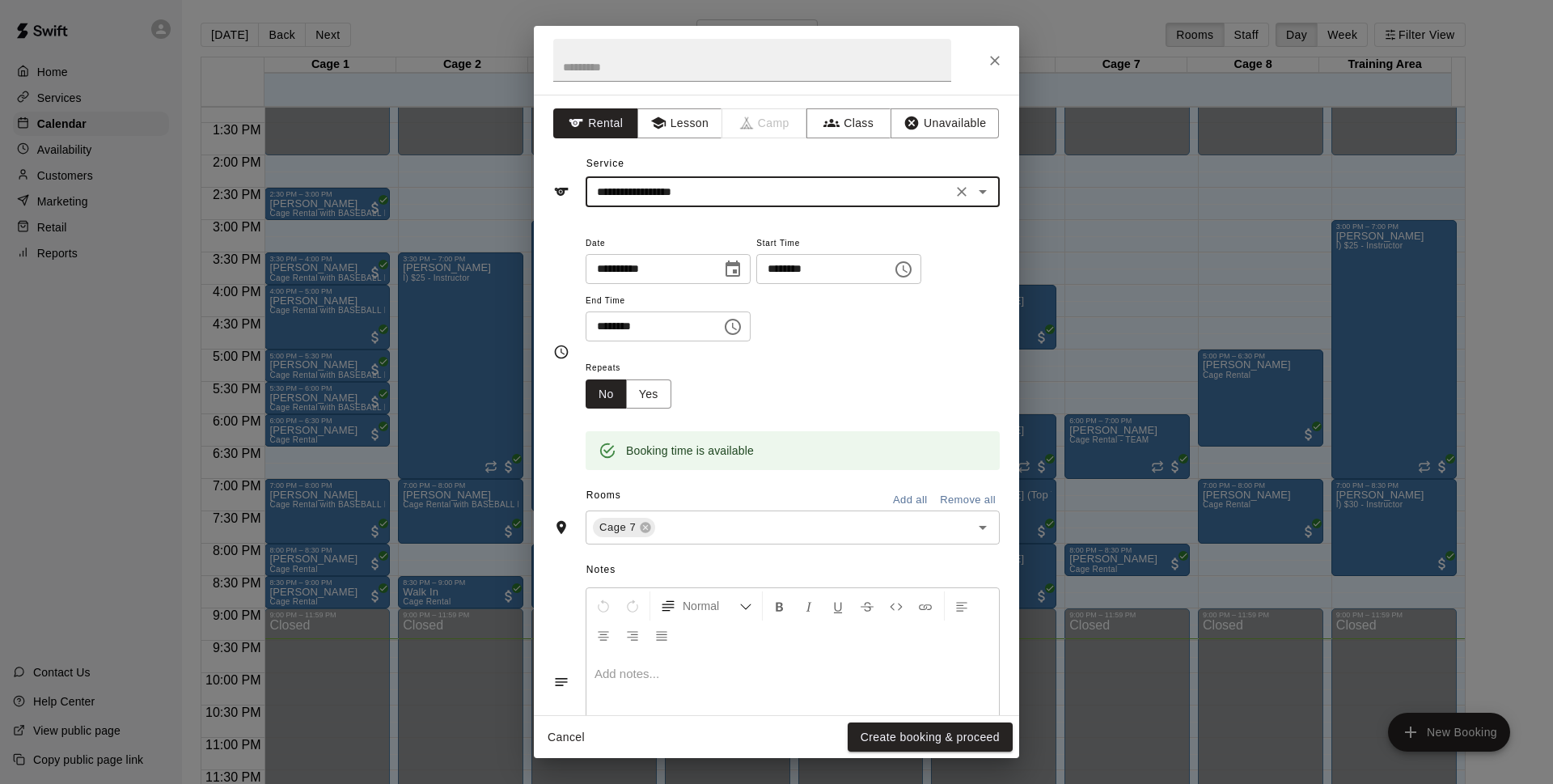
click at [908, 740] on button "Create booking & proceed" at bounding box center [930, 736] width 165 height 29
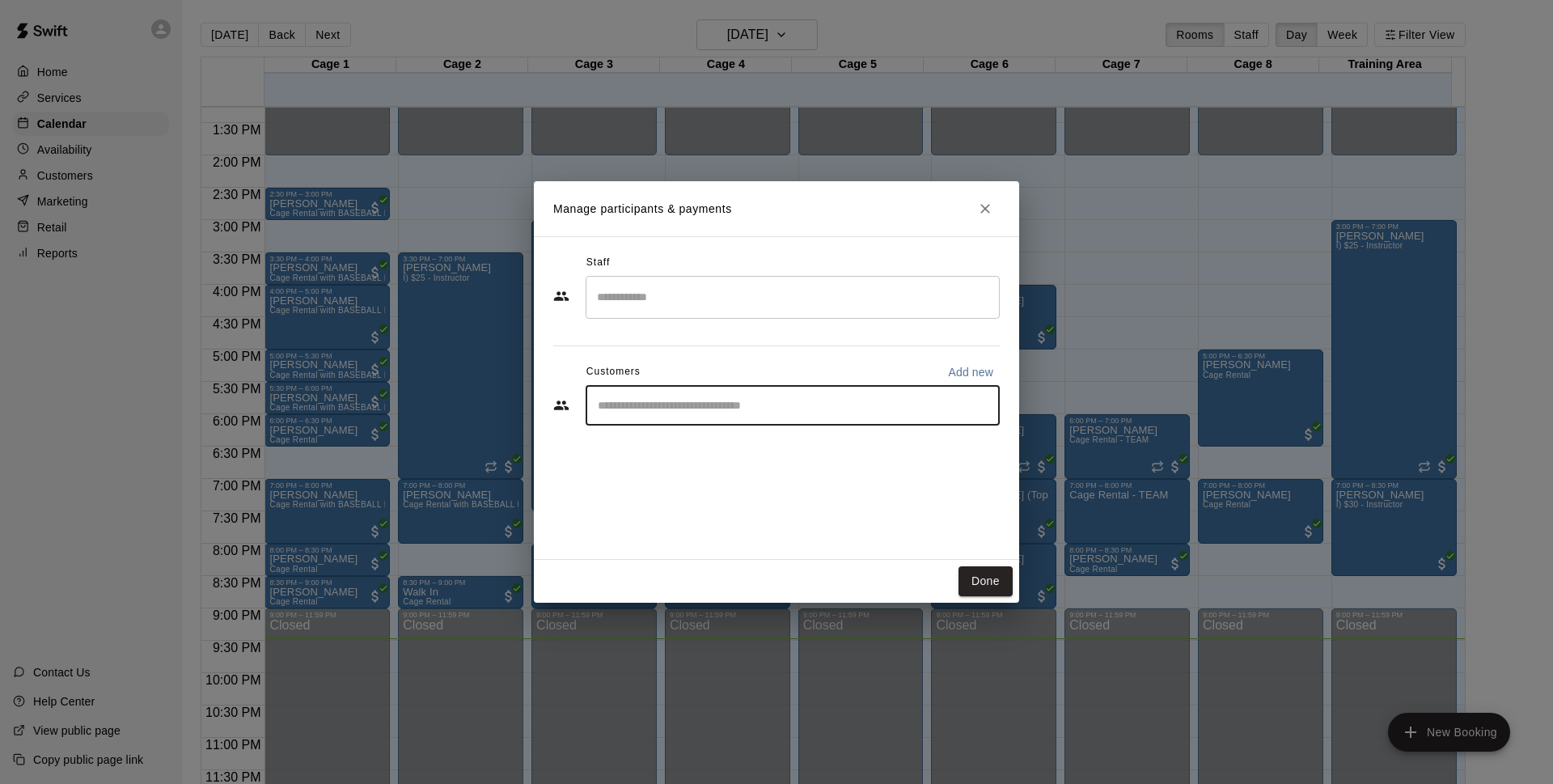
click at [888, 399] on input "Start typing to search customers..." at bounding box center [793, 405] width 399 height 16
type input "*******"
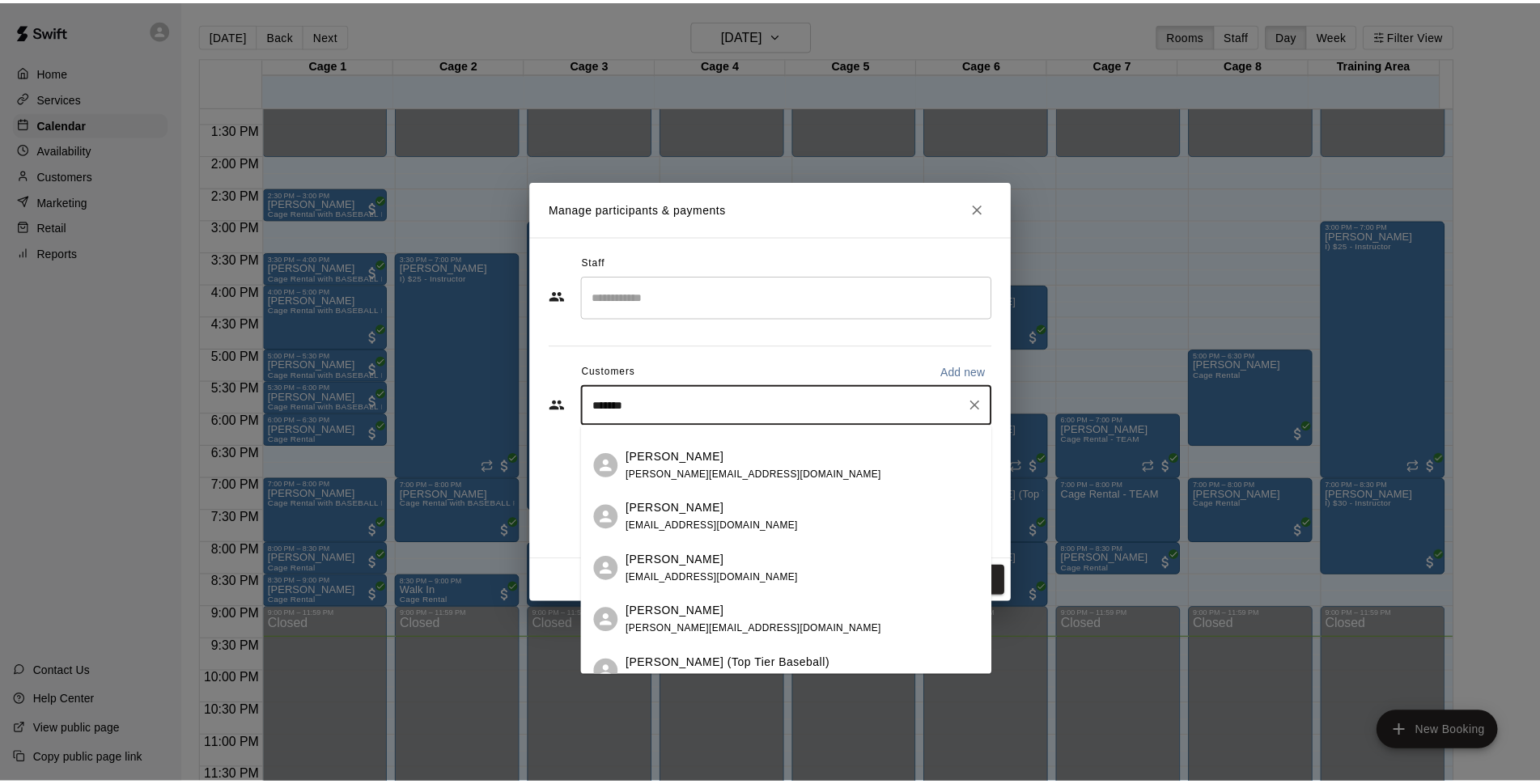
scroll to position [112, 0]
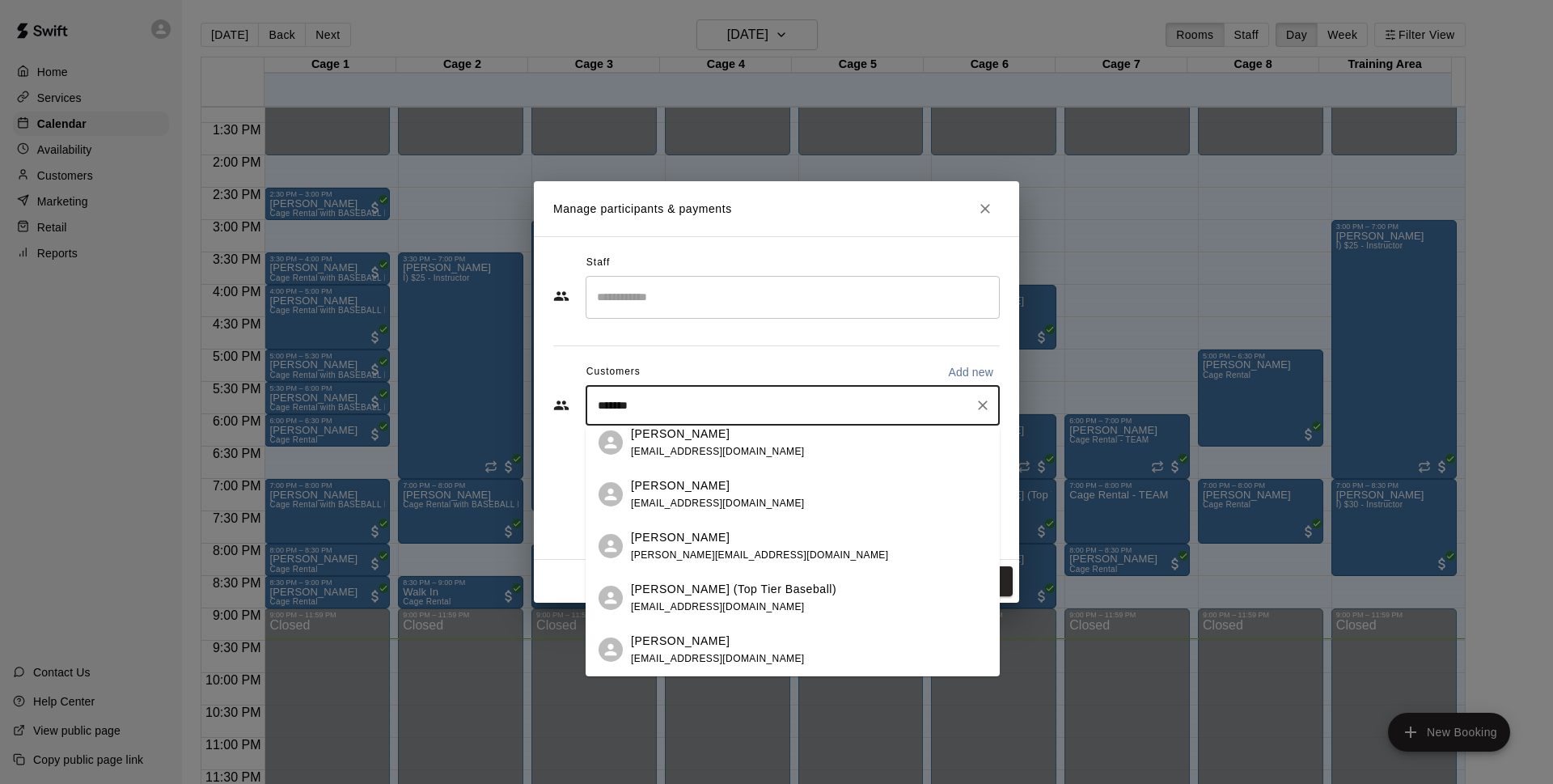
click at [757, 605] on div "[PERSON_NAME] (Top Tier Baseball) [EMAIL_ADDRESS][DOMAIN_NAME]" at bounding box center [734, 598] width 205 height 35
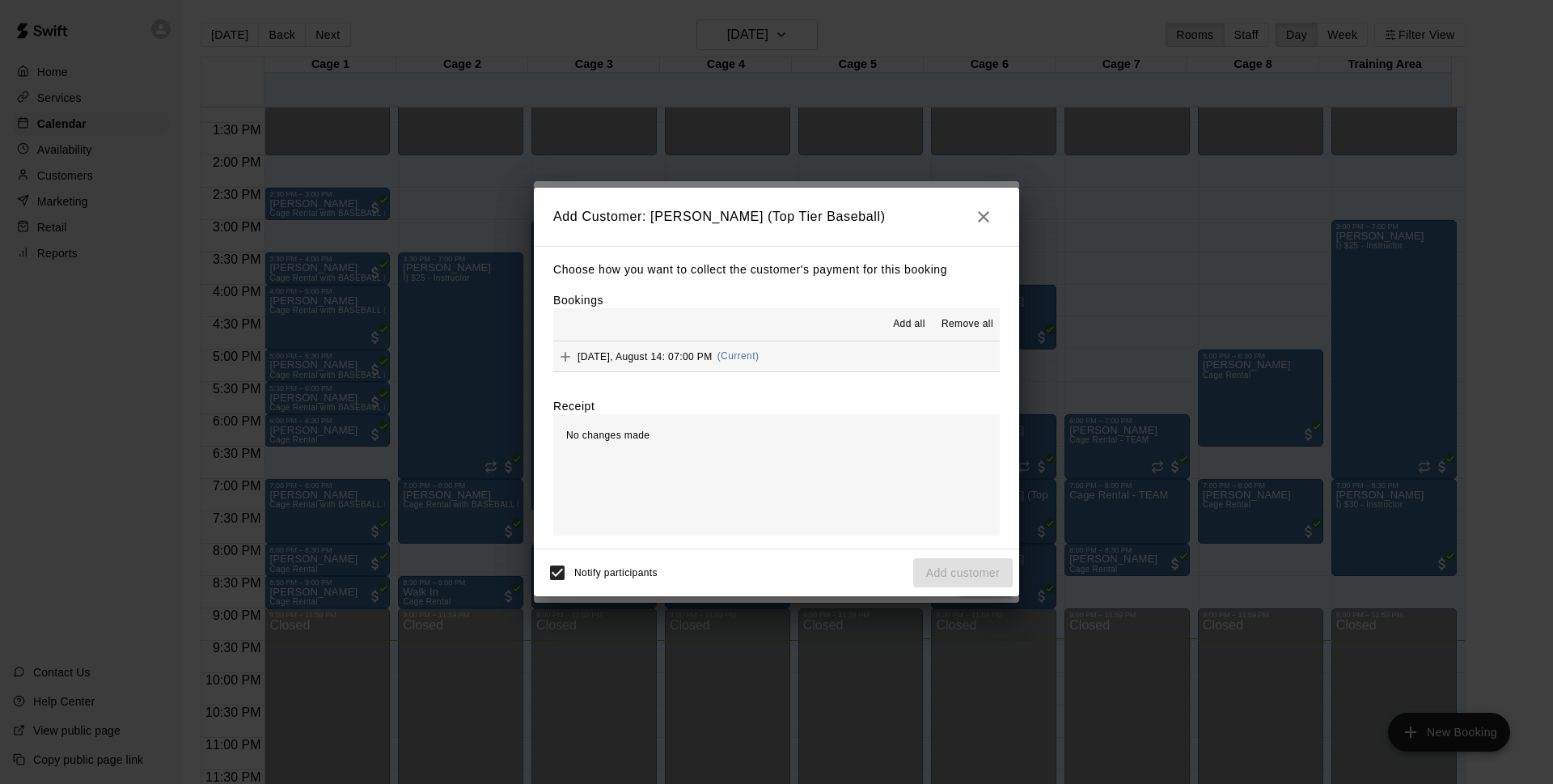
click at [889, 339] on div "Add all Remove all" at bounding box center [776, 324] width 447 height 32
click at [883, 361] on button "[DATE], August 14: 07:00 PM (Current)" at bounding box center [776, 355] width 447 height 29
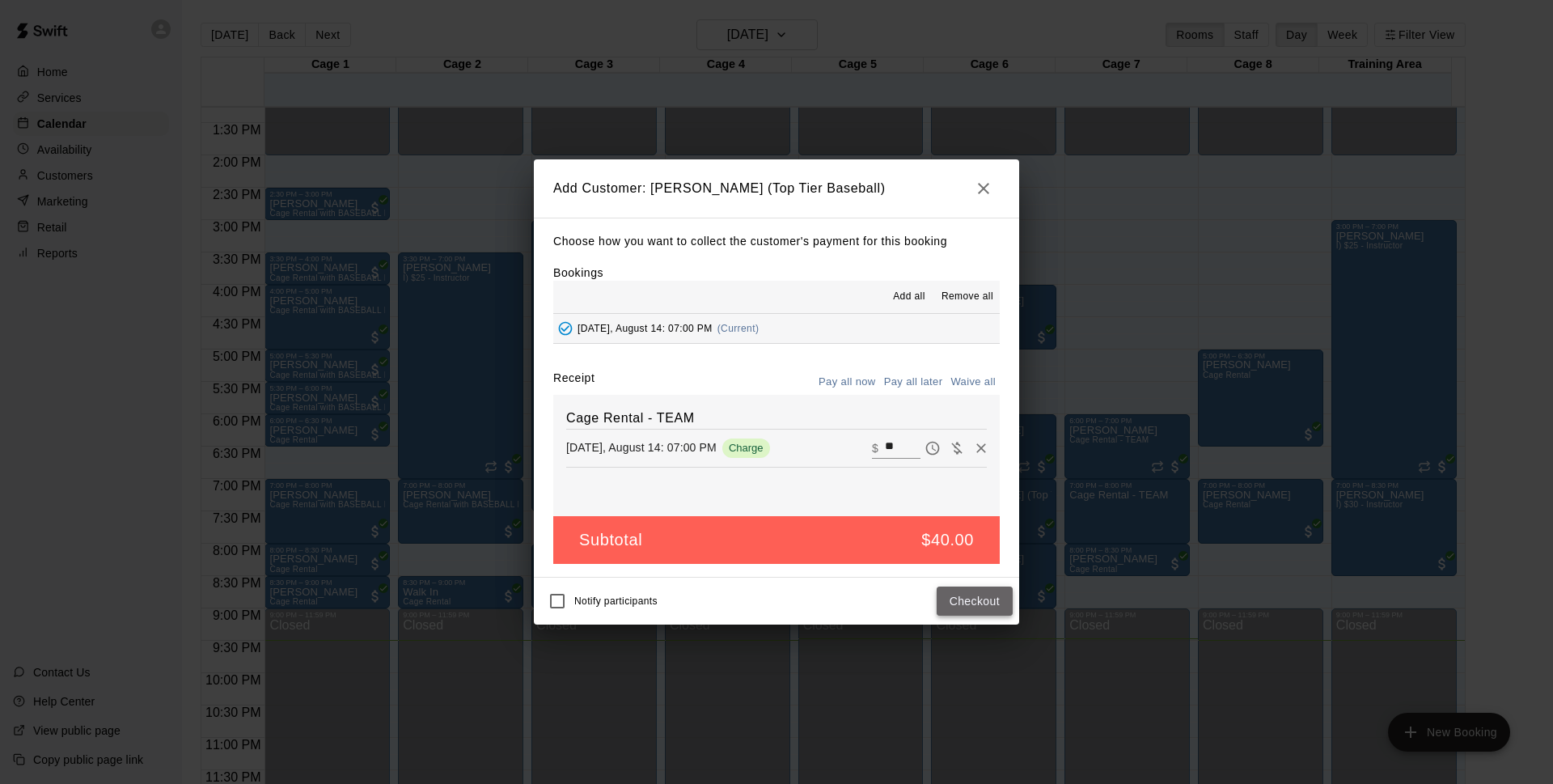
click at [979, 599] on button "Checkout" at bounding box center [975, 601] width 76 height 29
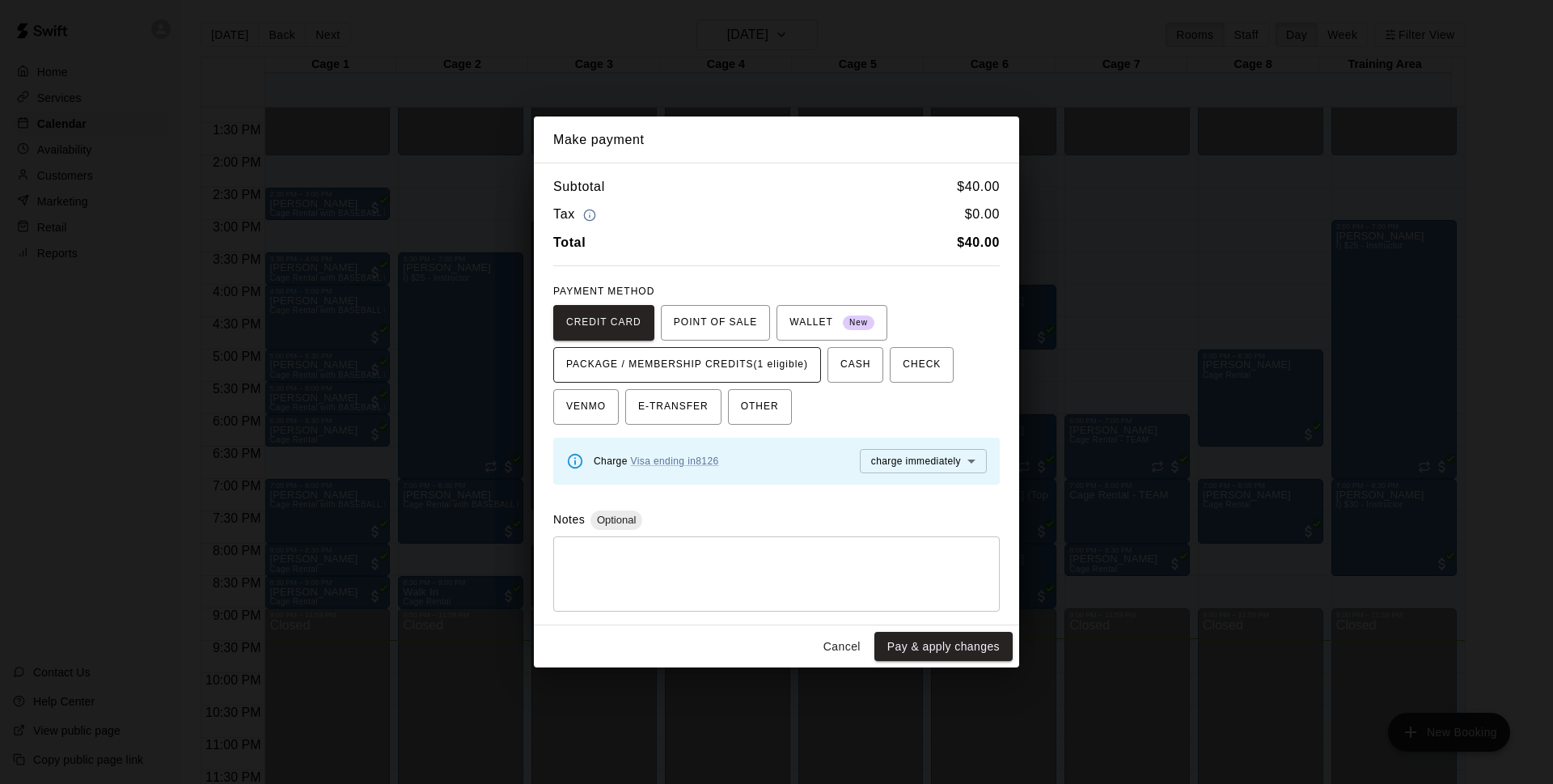
click at [656, 372] on span "PACKAGE / MEMBERSHIP CREDITS (1 eligible)" at bounding box center [687, 364] width 241 height 26
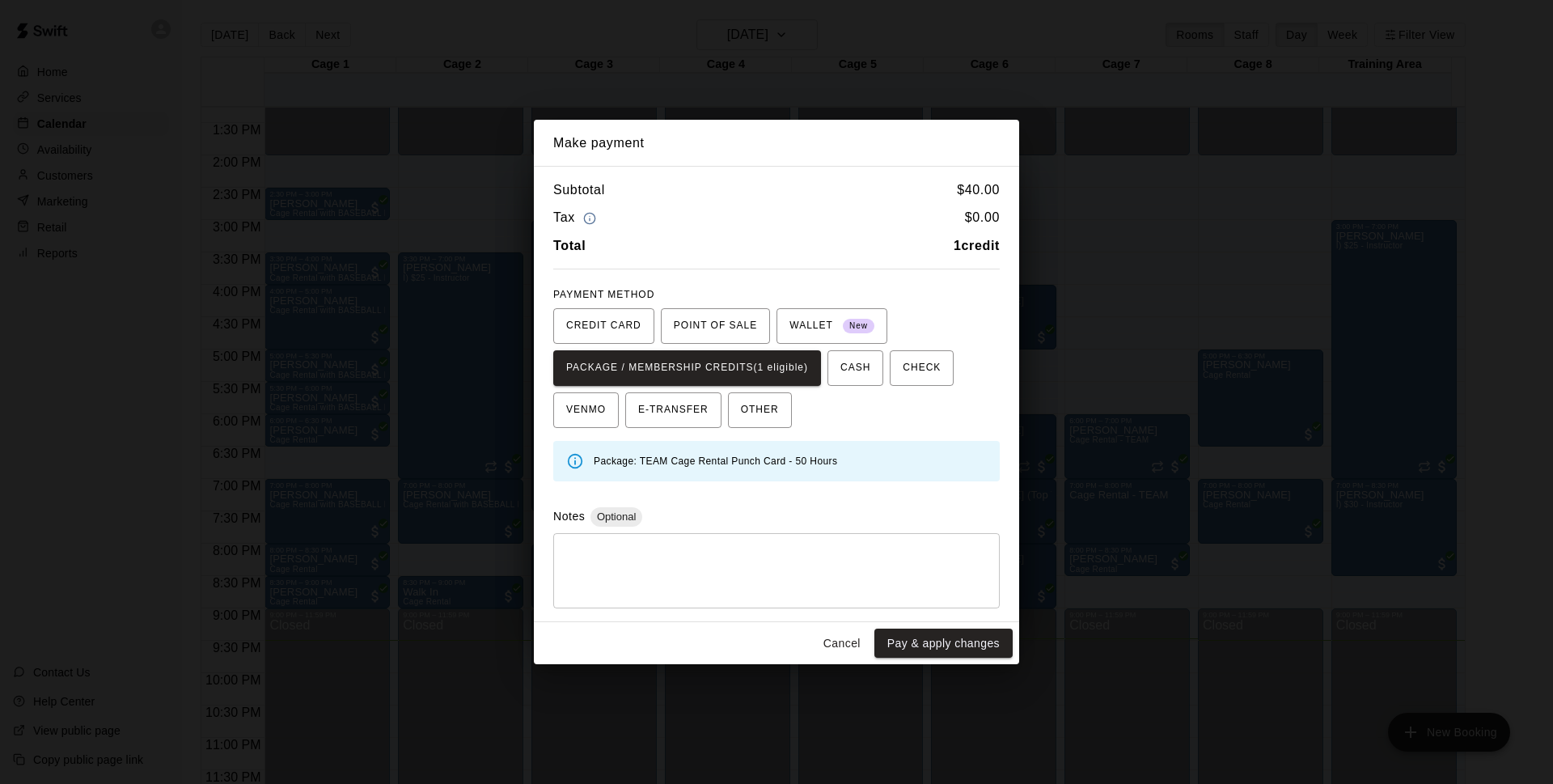
drag, startPoint x: 986, startPoint y: 653, endPoint x: 1206, endPoint y: 651, distance: 220.0
click at [991, 653] on button "Pay & apply changes" at bounding box center [944, 642] width 139 height 29
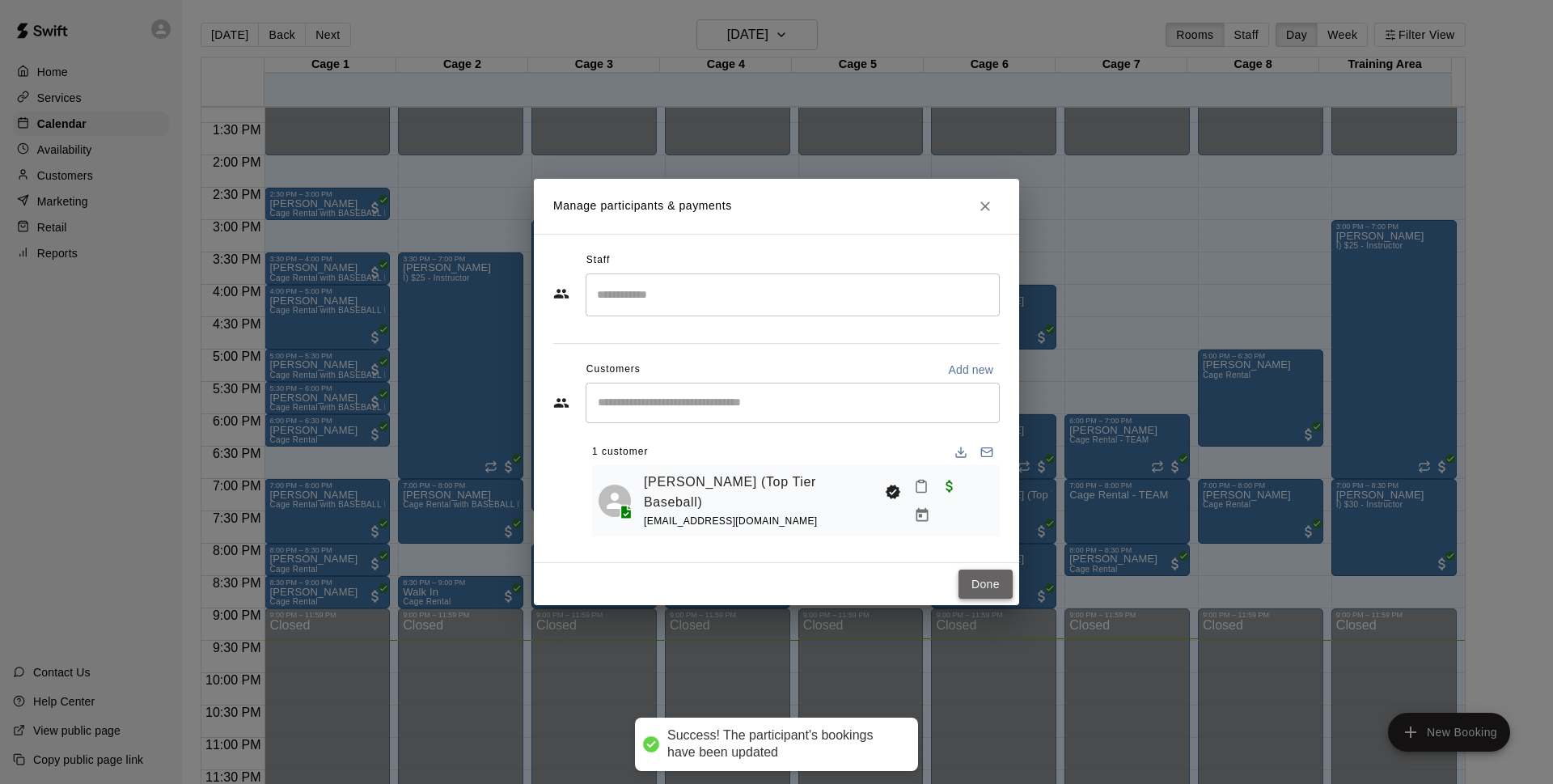
click at [984, 583] on button "Done" at bounding box center [986, 583] width 54 height 29
